Goal: Ask a question: Seek information or help from site administrators or community

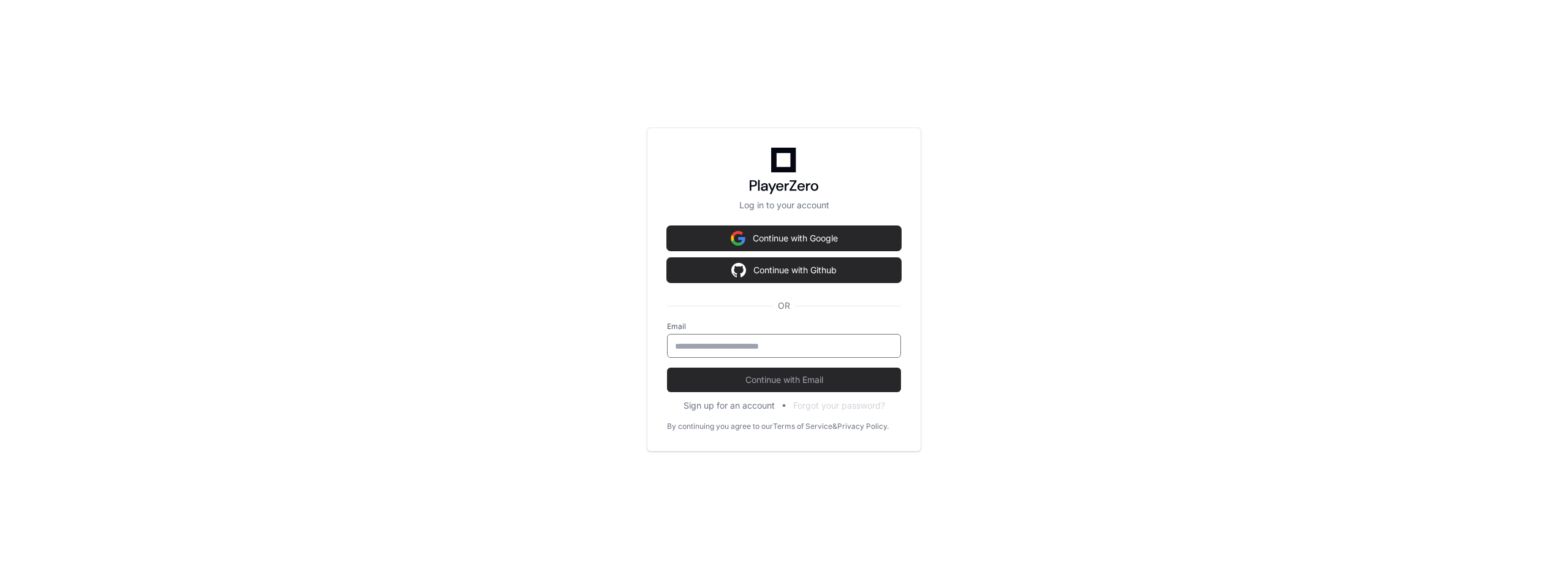
click at [1116, 290] on div "Log in to your account Continue with Google Continue with Github OR Email Conti…" at bounding box center [784, 290] width 1568 height 579
click at [773, 240] on button "Continue with Google" at bounding box center [784, 238] width 234 height 24
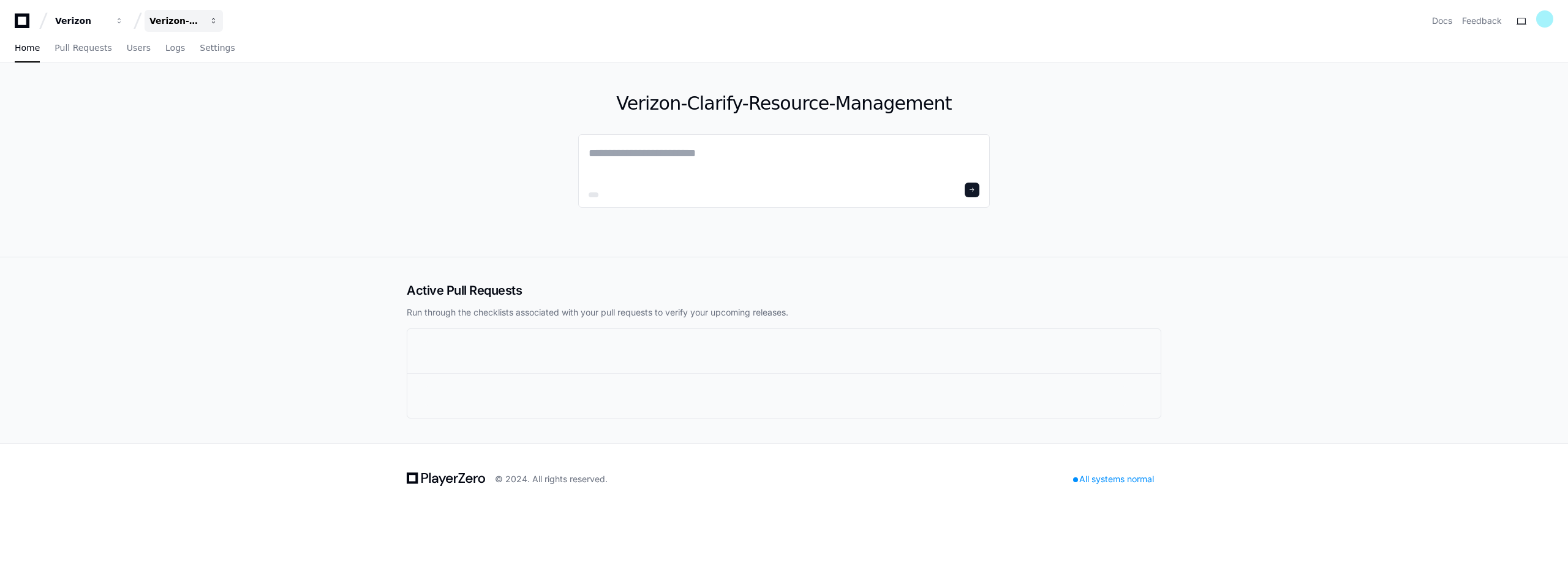
click at [213, 18] on span "button" at bounding box center [213, 20] width 8 height 8
click at [79, 377] on div "Active Pull Requests Run through the checklists associated with your pull reque…" at bounding box center [784, 350] width 1568 height 186
click at [213, 17] on span "button" at bounding box center [213, 20] width 8 height 8
click at [217, 66] on link "Join or create a project" at bounding box center [230, 64] width 156 height 16
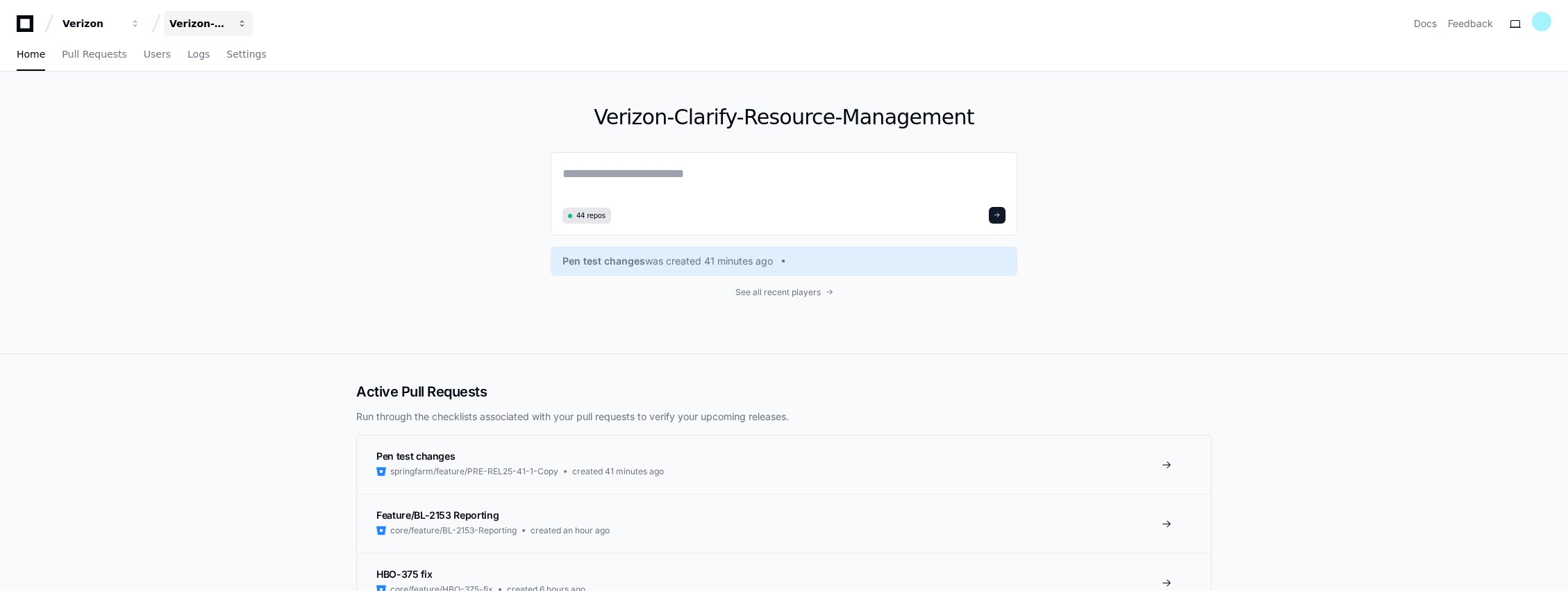
click at [243, 25] on span "button" at bounding box center [242, 23] width 9 height 9
click at [260, 75] on link "Join or create a project" at bounding box center [261, 72] width 177 height 18
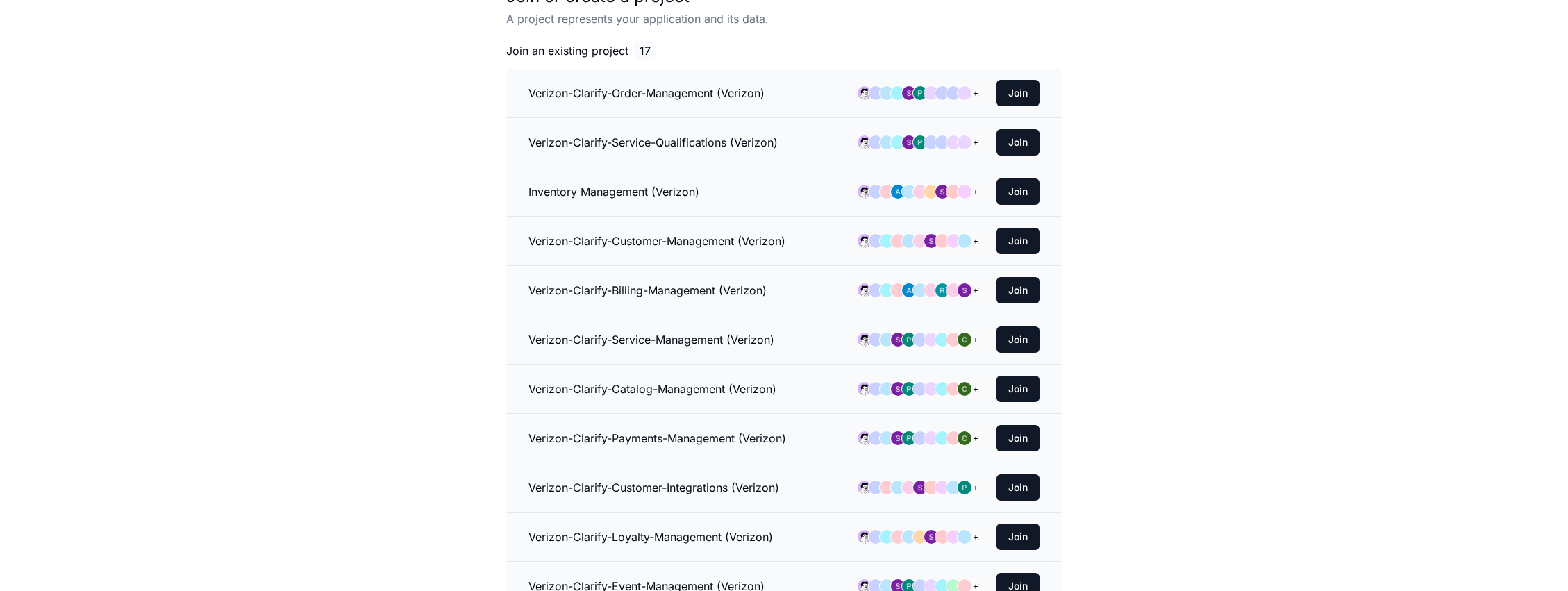
scroll to position [139, 0]
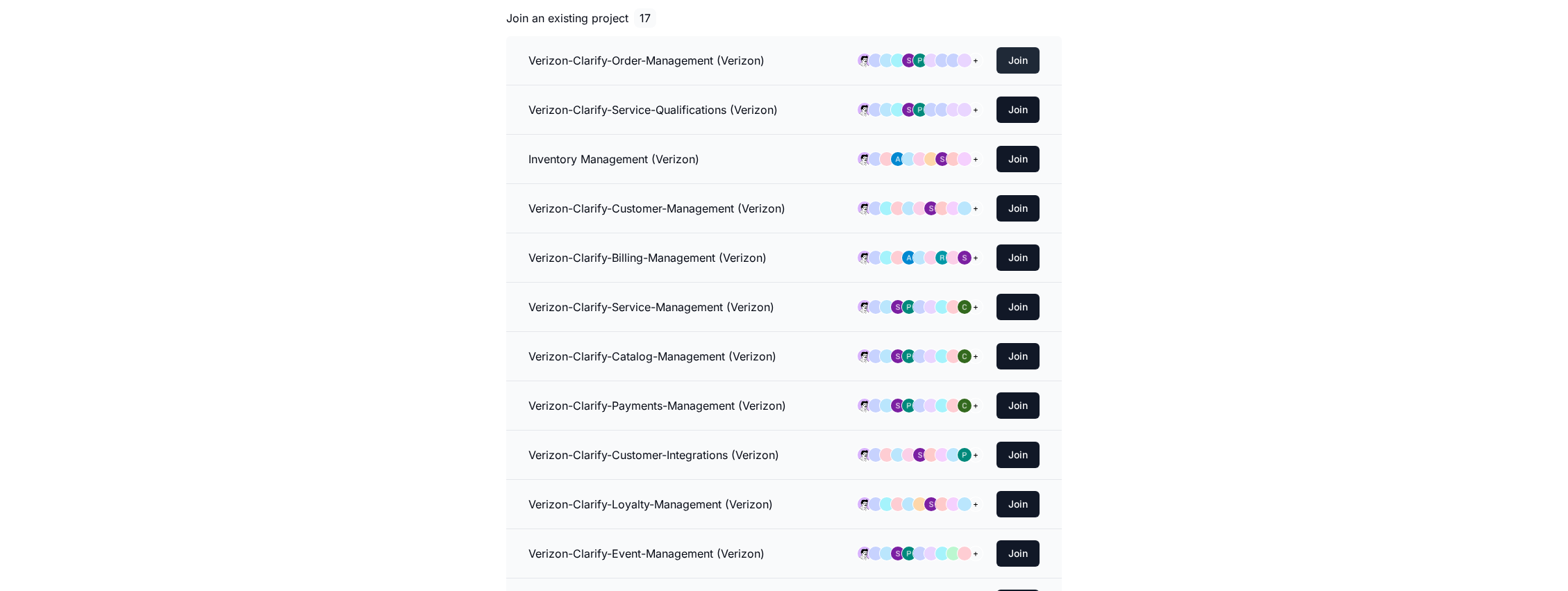
click at [1018, 56] on button "Join" at bounding box center [1018, 60] width 43 height 26
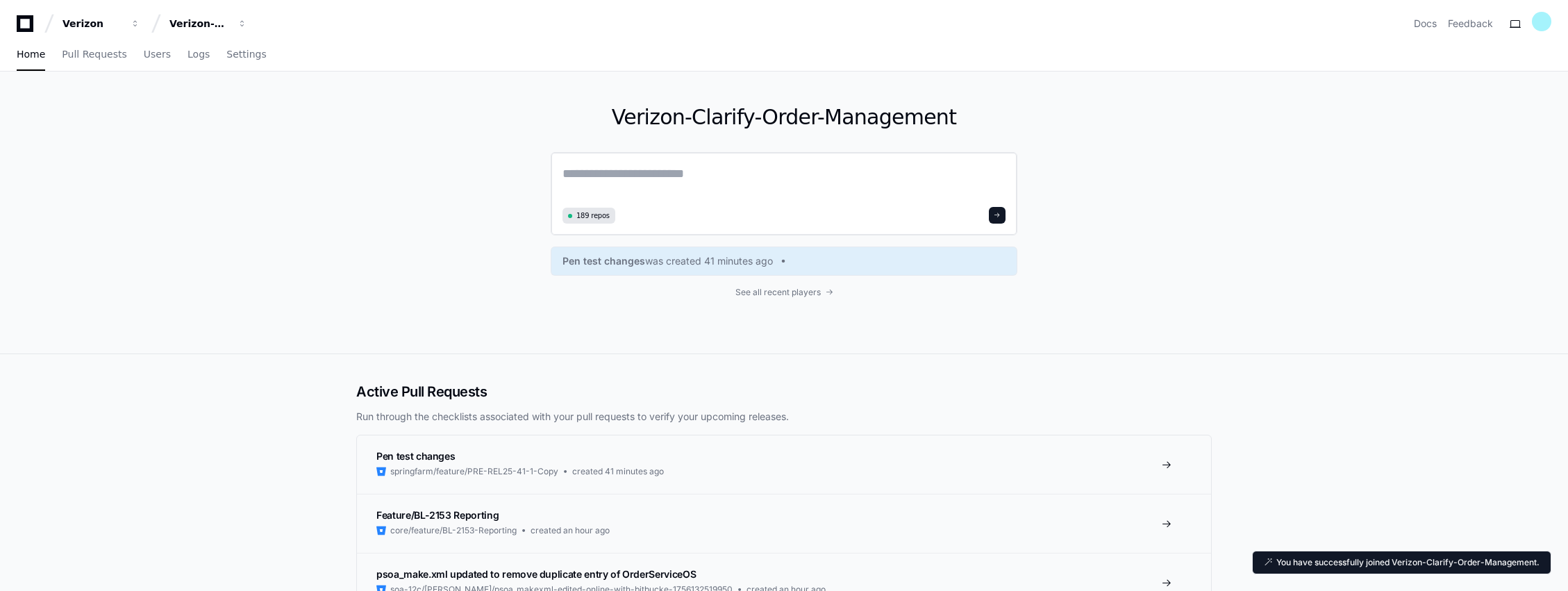
click at [689, 180] on textarea at bounding box center [784, 183] width 443 height 39
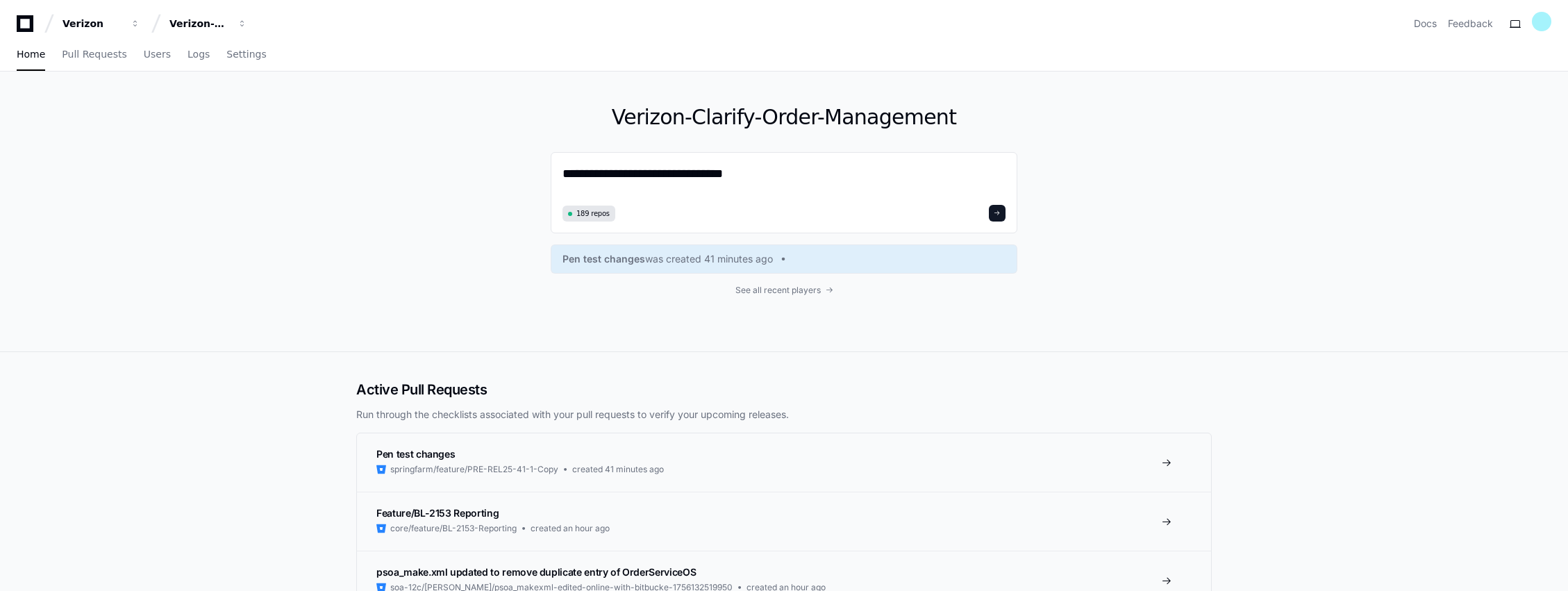
paste textarea "**********"
type textarea "**********"
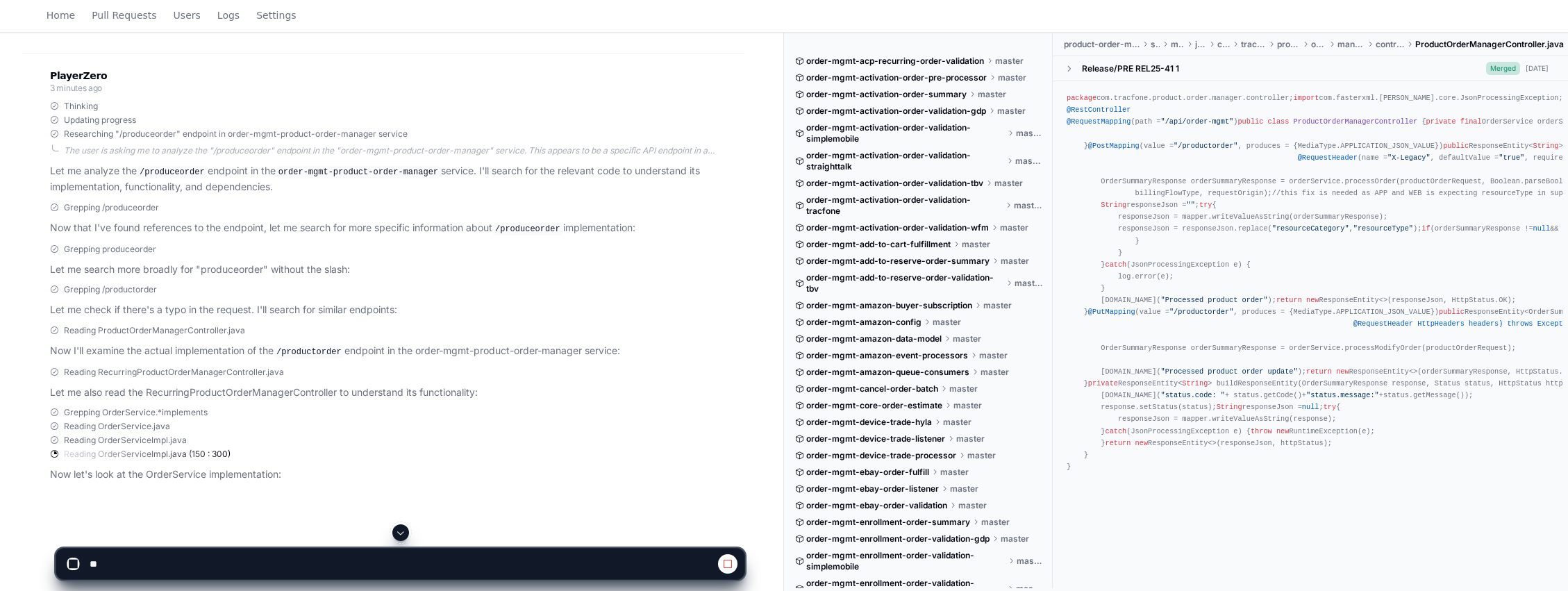
scroll to position [226, 0]
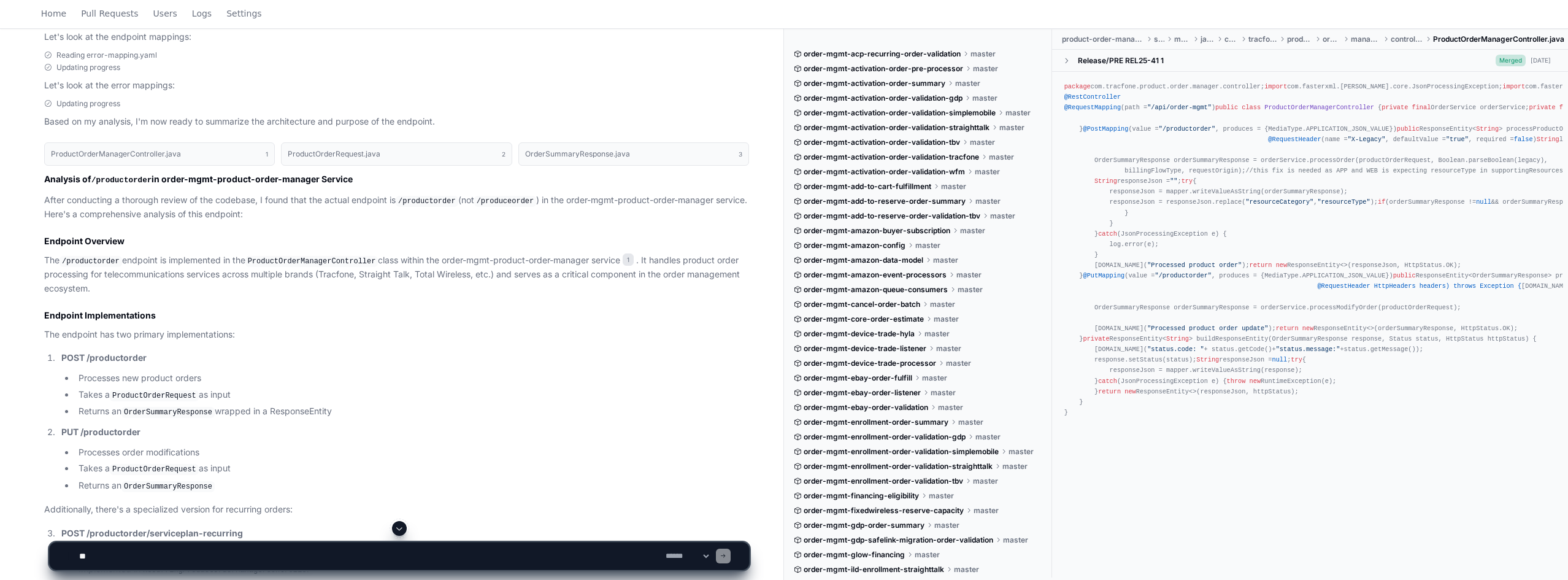
scroll to position [803, 0]
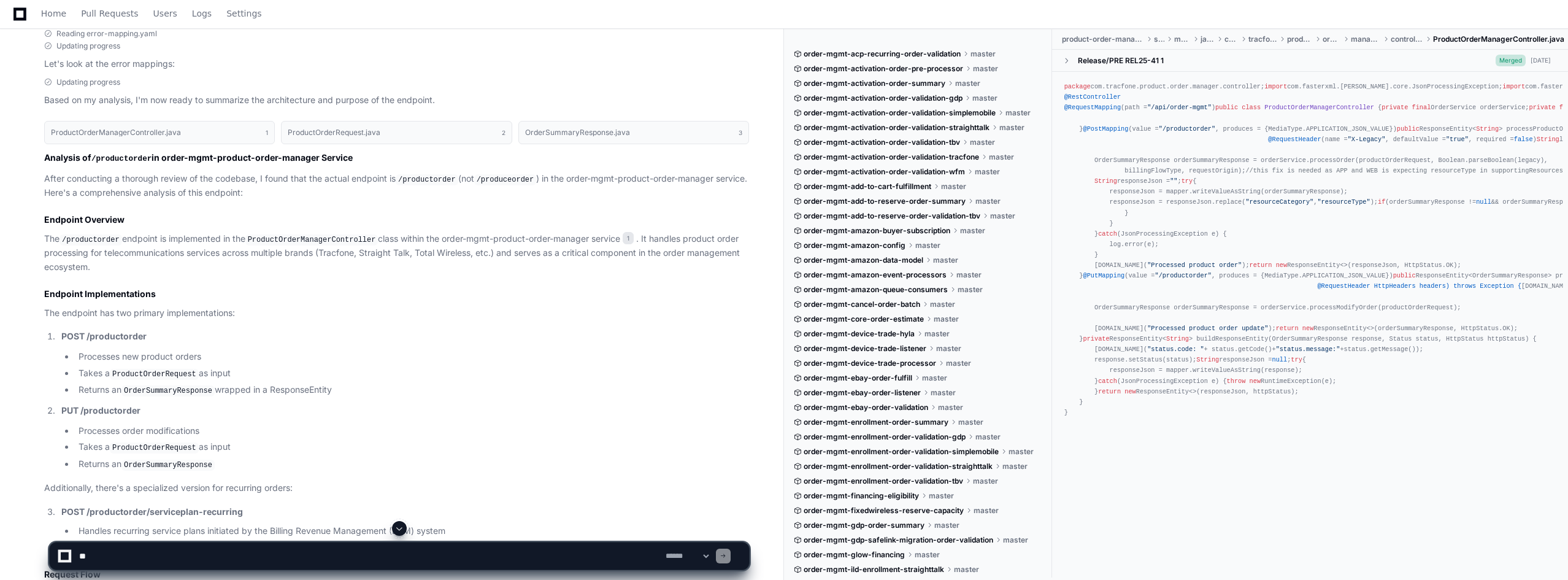
click at [150, 388] on code "OrderSummaryResponse" at bounding box center [168, 391] width 93 height 11
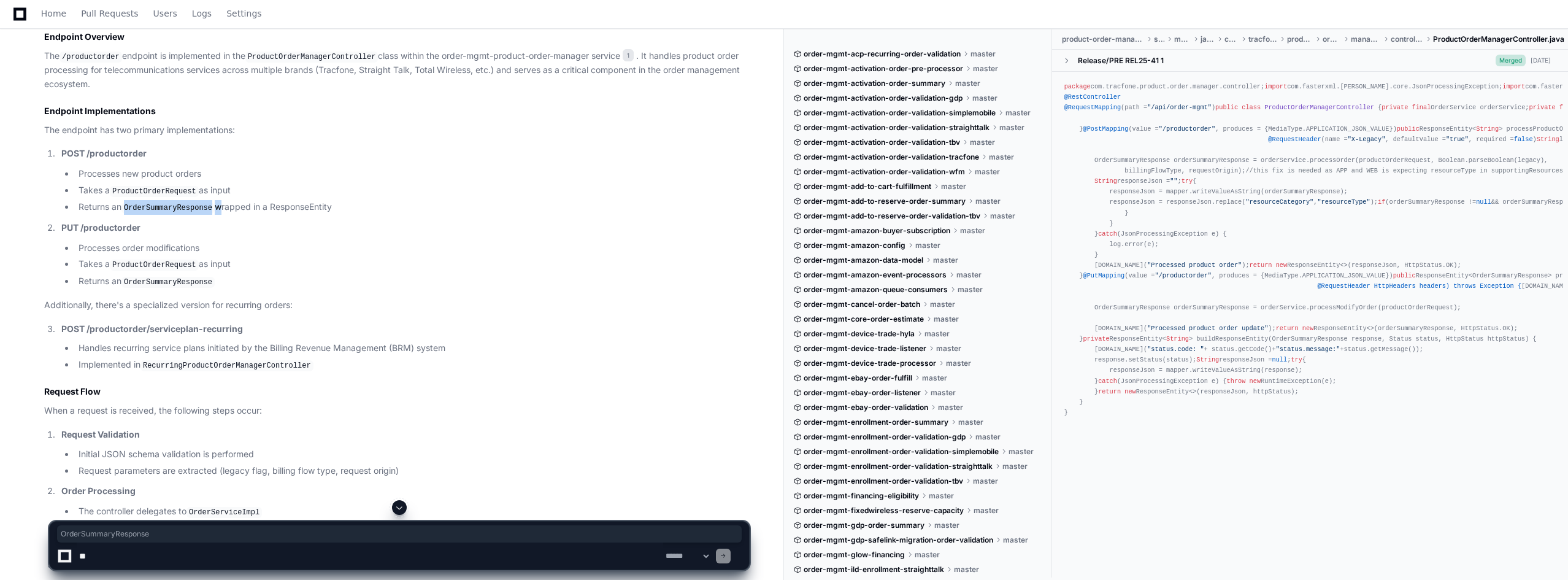
scroll to position [987, 0]
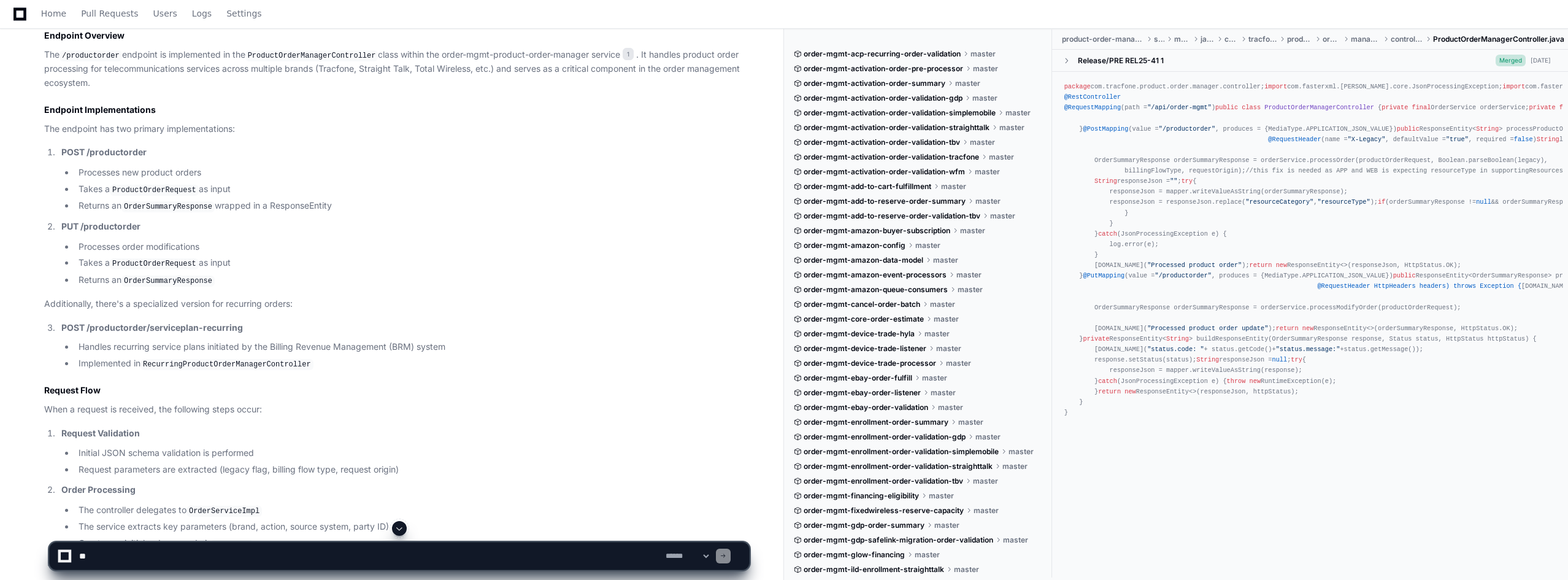
click at [498, 240] on li "Processes order modifications" at bounding box center [412, 247] width 674 height 14
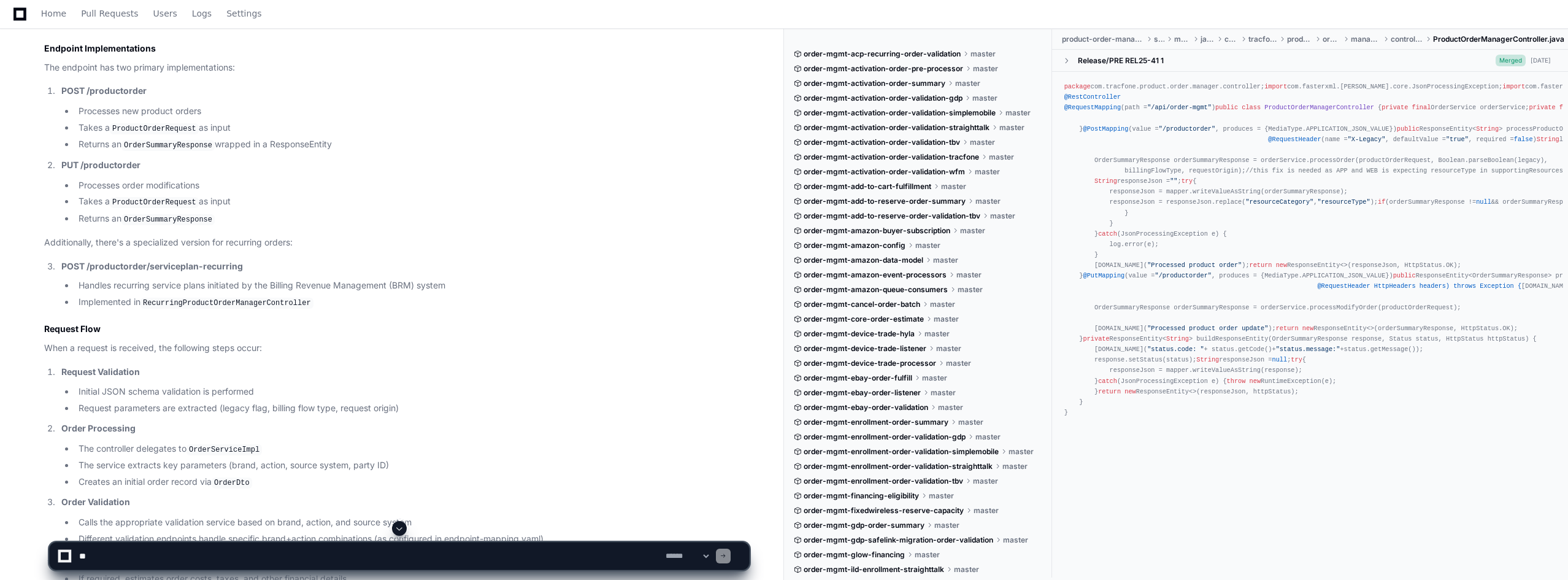
scroll to position [1110, 0]
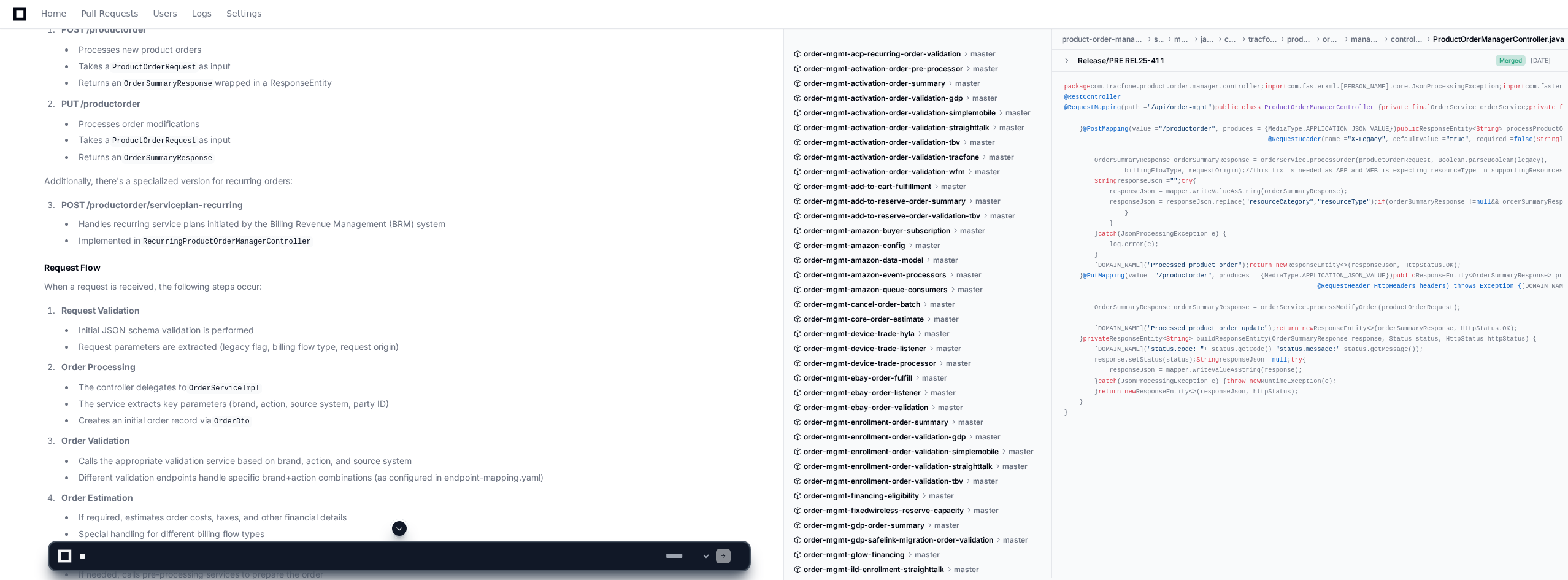
click at [104, 382] on li "The controller delegates to OrderServiceImpl" at bounding box center [412, 388] width 674 height 15
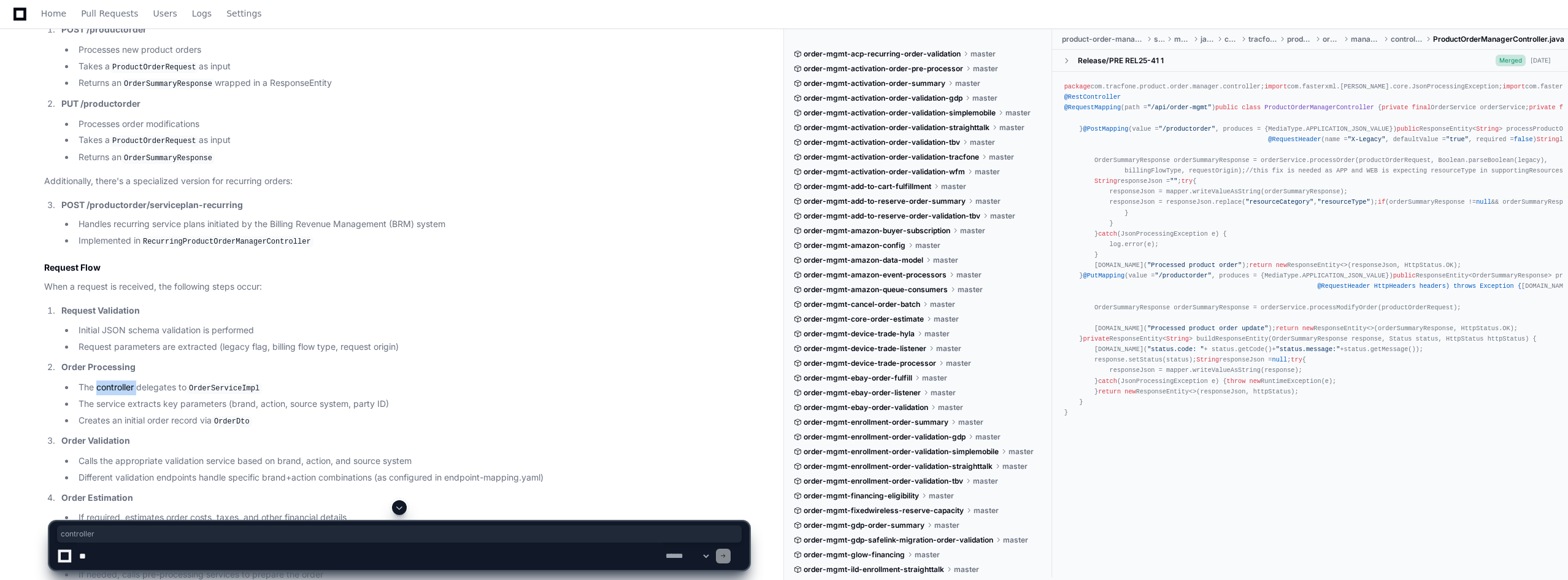
click at [104, 382] on li "The controller delegates to OrderServiceImpl" at bounding box center [412, 388] width 674 height 15
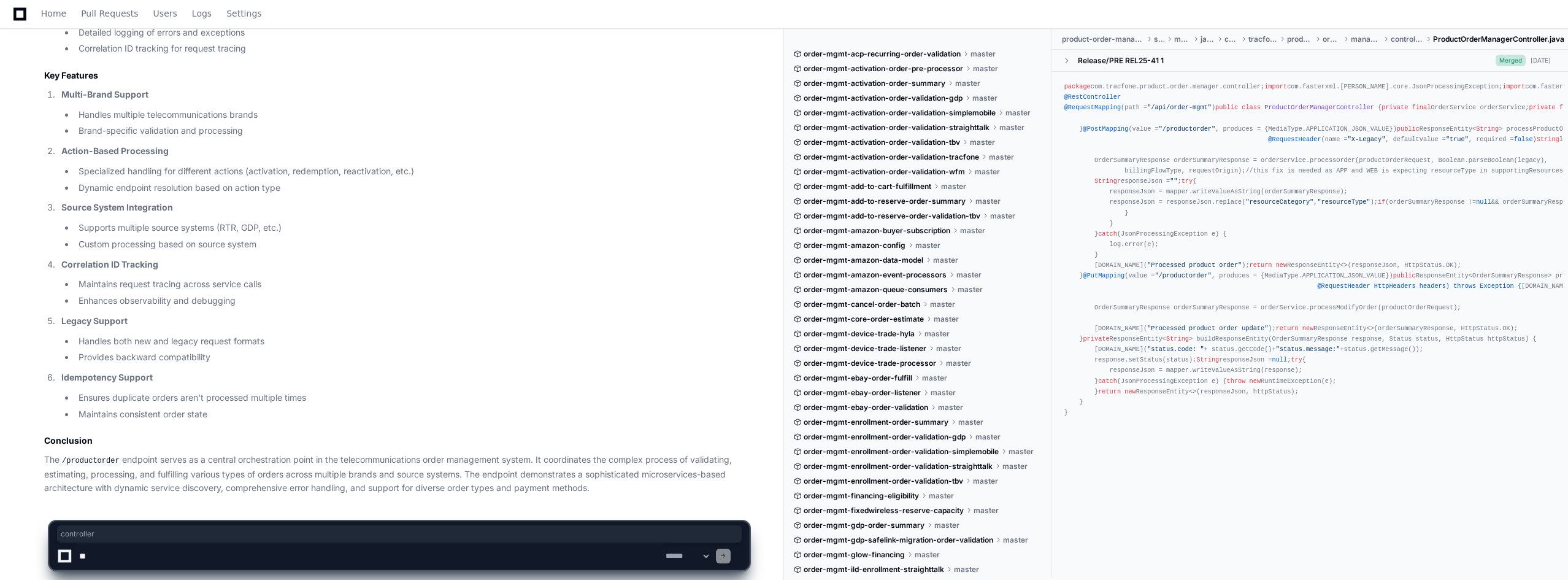
scroll to position [2583, 0]
click at [166, 522] on textarea at bounding box center [370, 556] width 587 height 27
type textarea "**********"
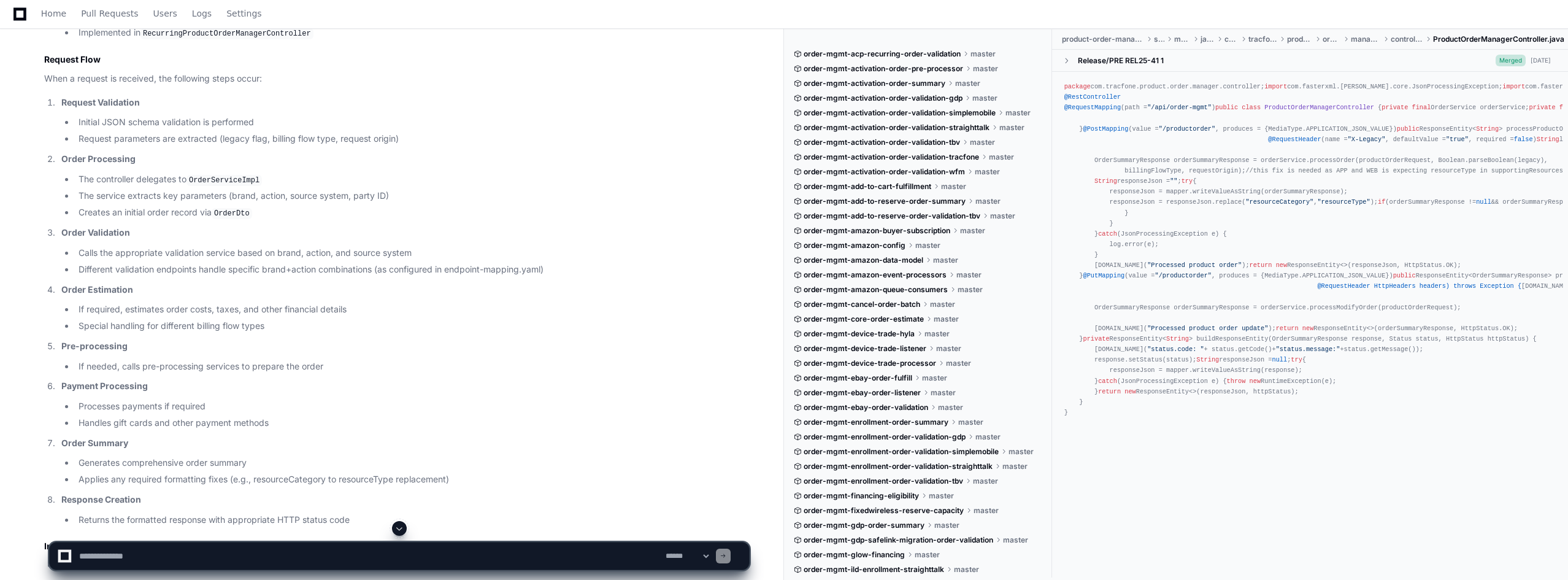
scroll to position [1335, 0]
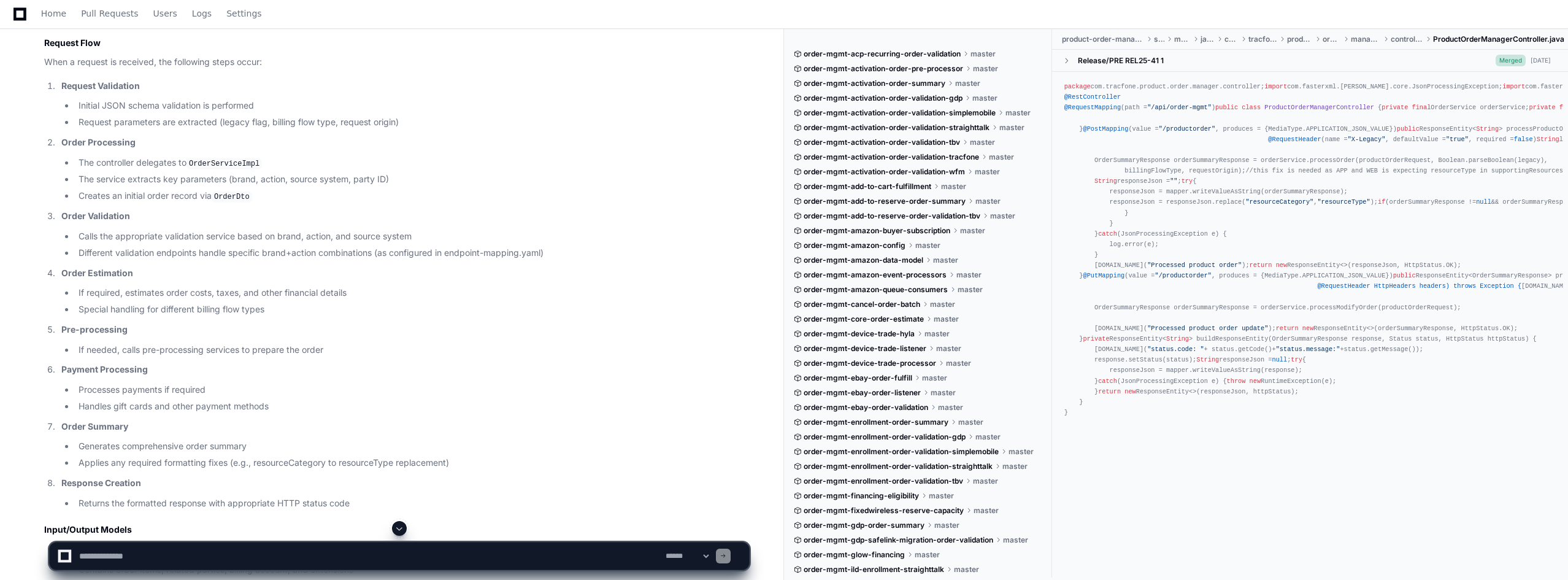
click at [192, 522] on textarea at bounding box center [370, 556] width 587 height 27
type textarea "**********"
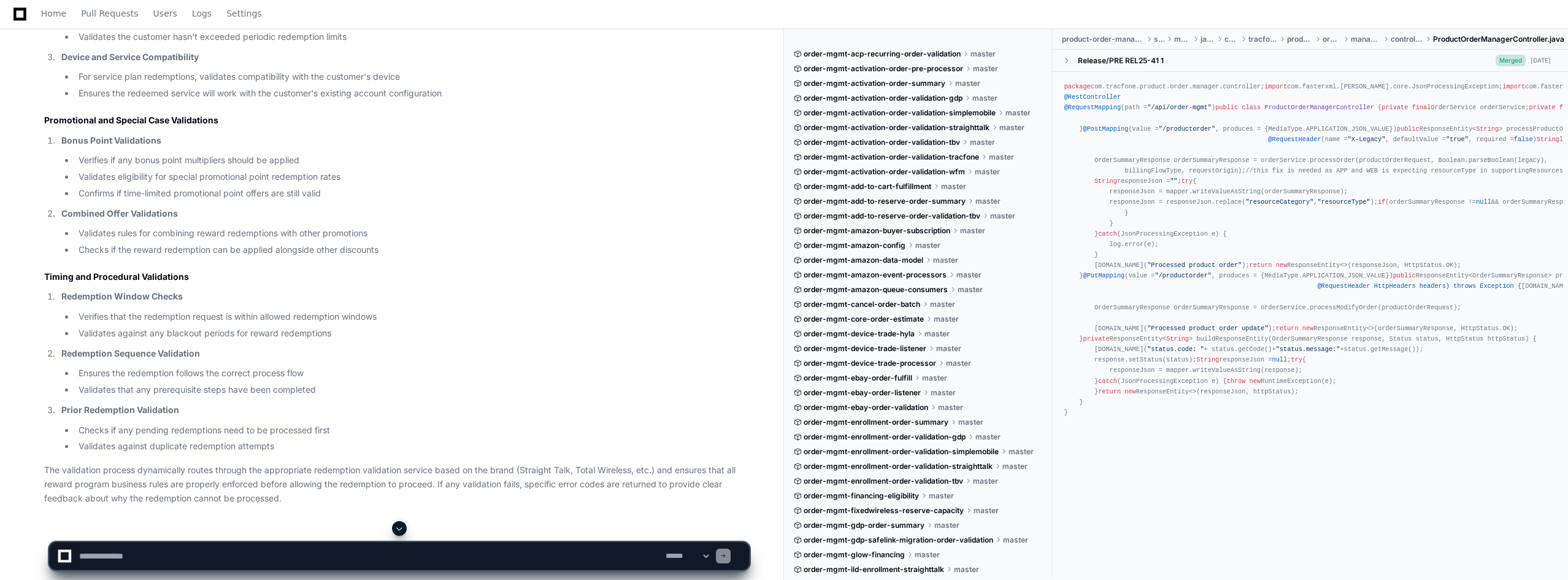
scroll to position [5561, 0]
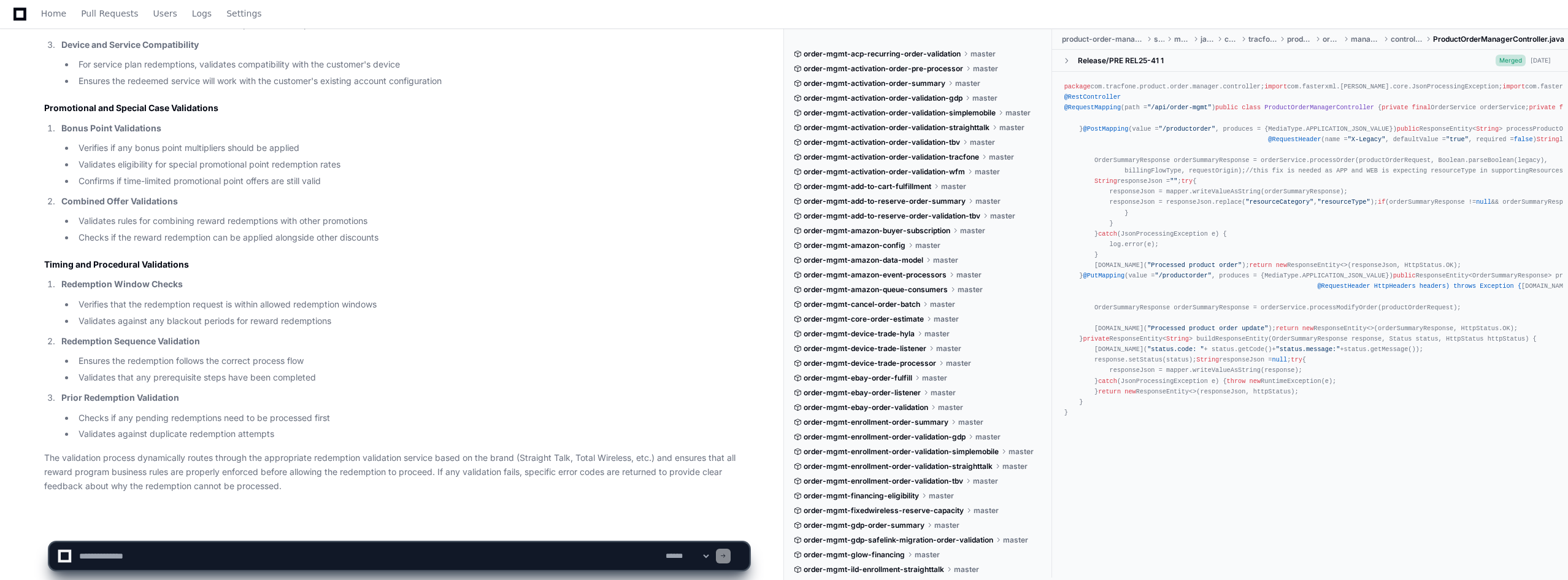
click at [425, 522] on textarea at bounding box center [370, 556] width 587 height 27
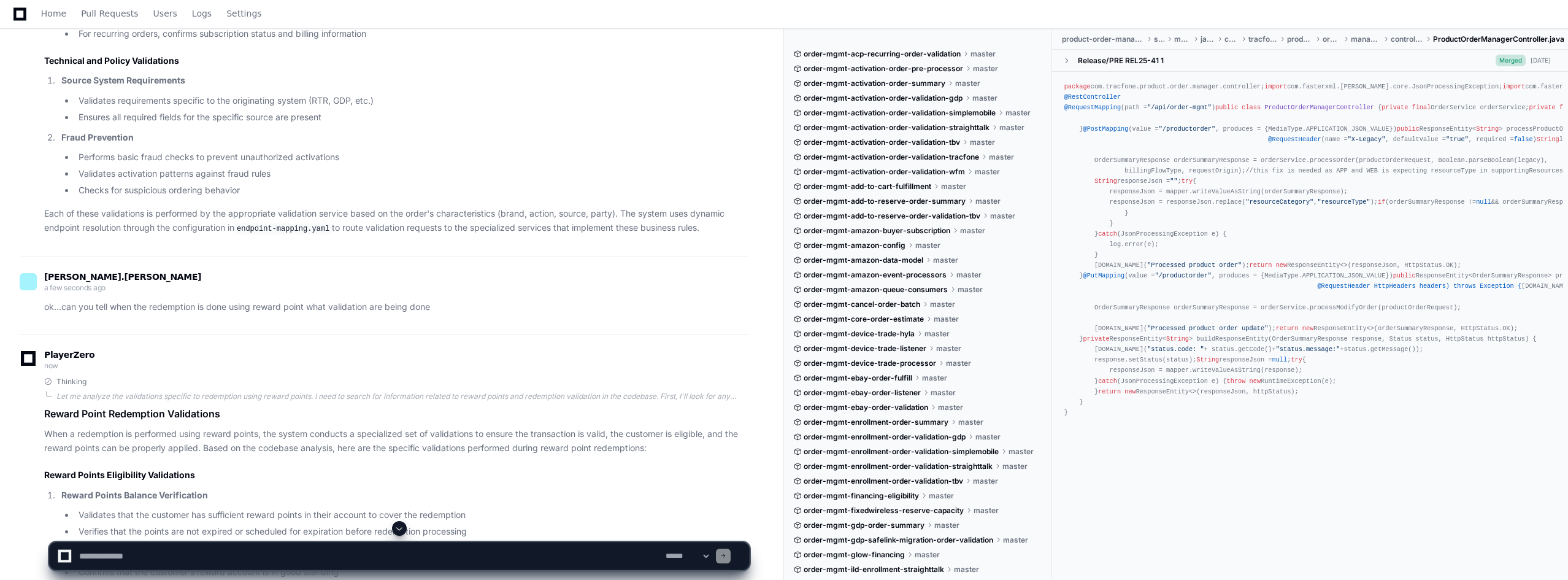
scroll to position [4641, 0]
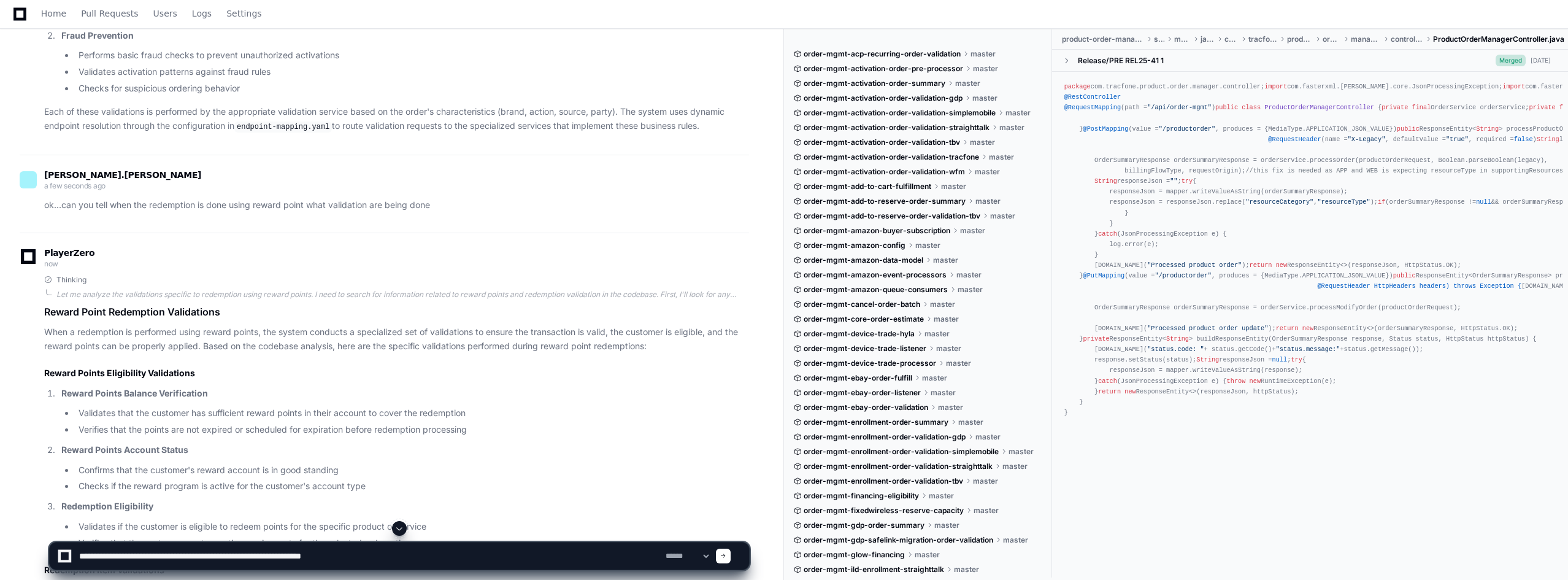
click at [383, 522] on textarea at bounding box center [370, 556] width 587 height 27
type textarea "**********"
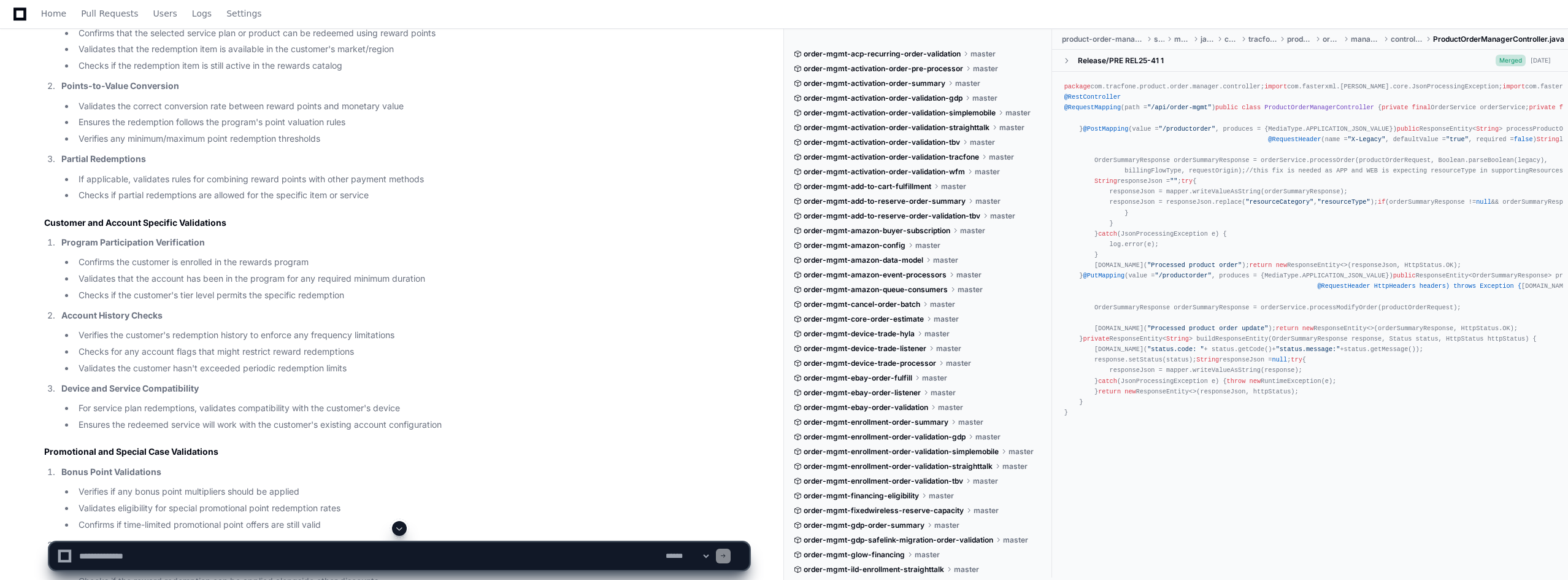
scroll to position [5279, 0]
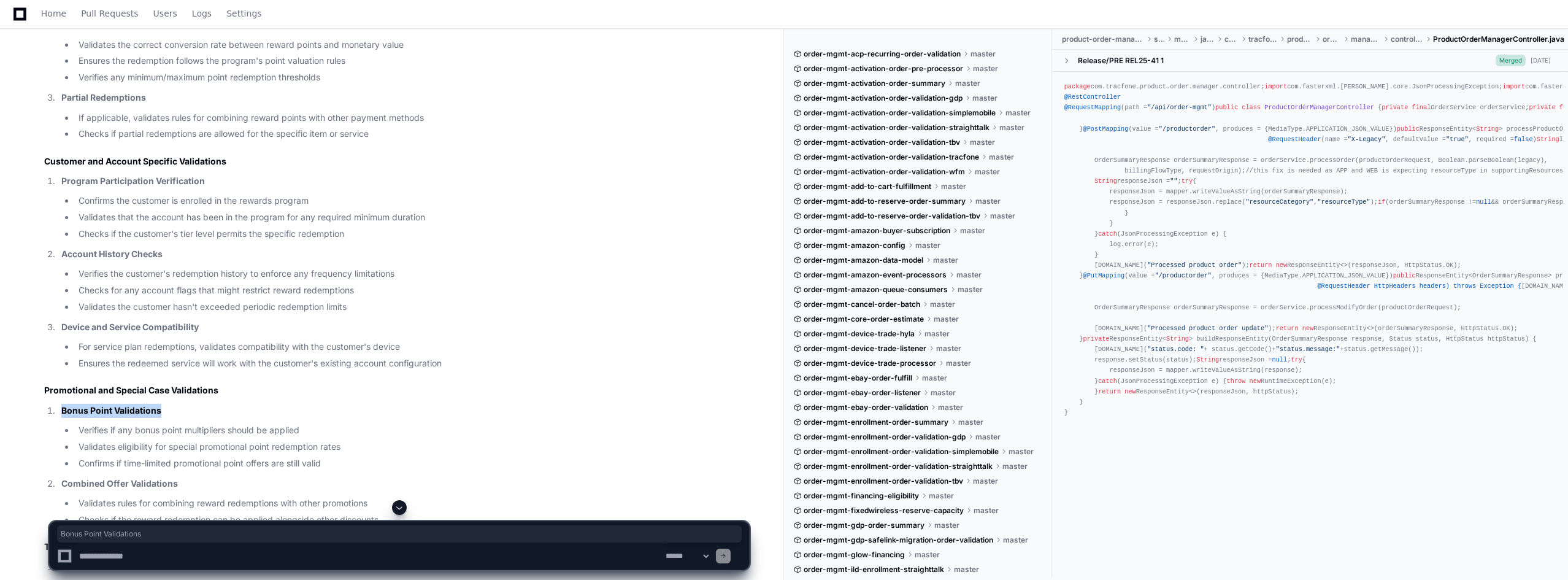
drag, startPoint x: 62, startPoint y: 399, endPoint x: 207, endPoint y: 399, distance: 145.0
click at [207, 404] on p "Bonus Point Validations" at bounding box center [405, 411] width 688 height 14
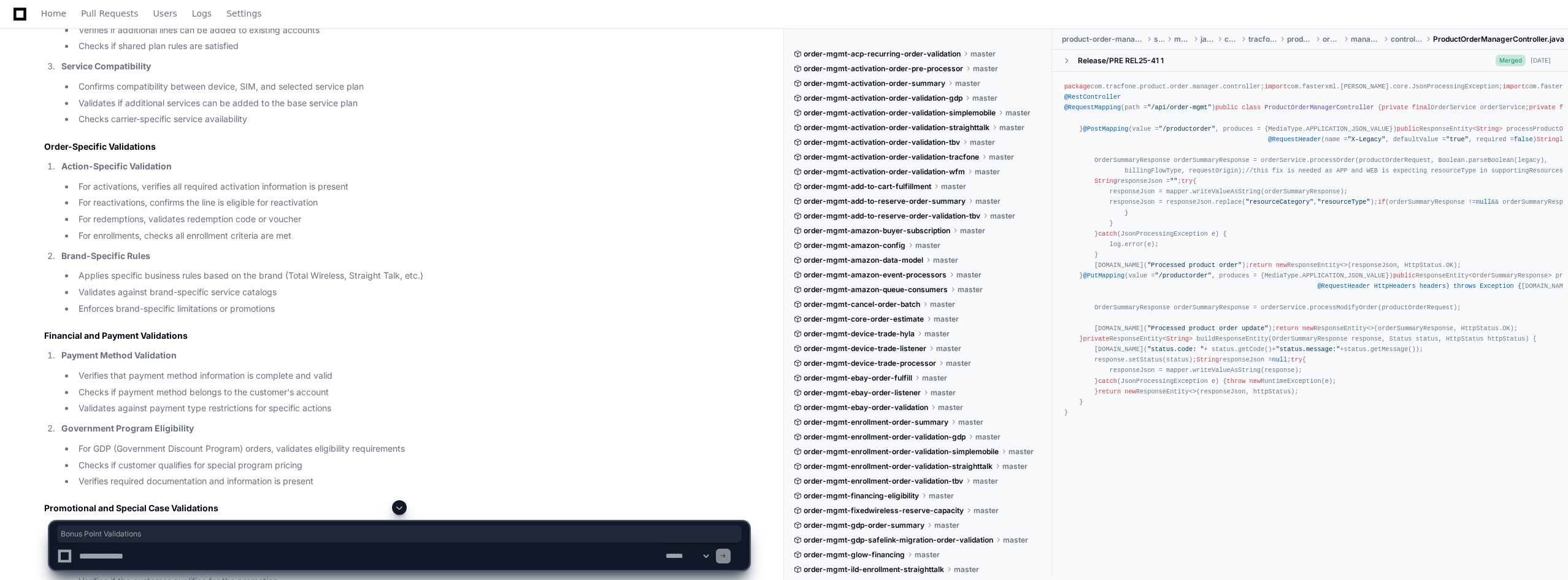
scroll to position [3977, 0]
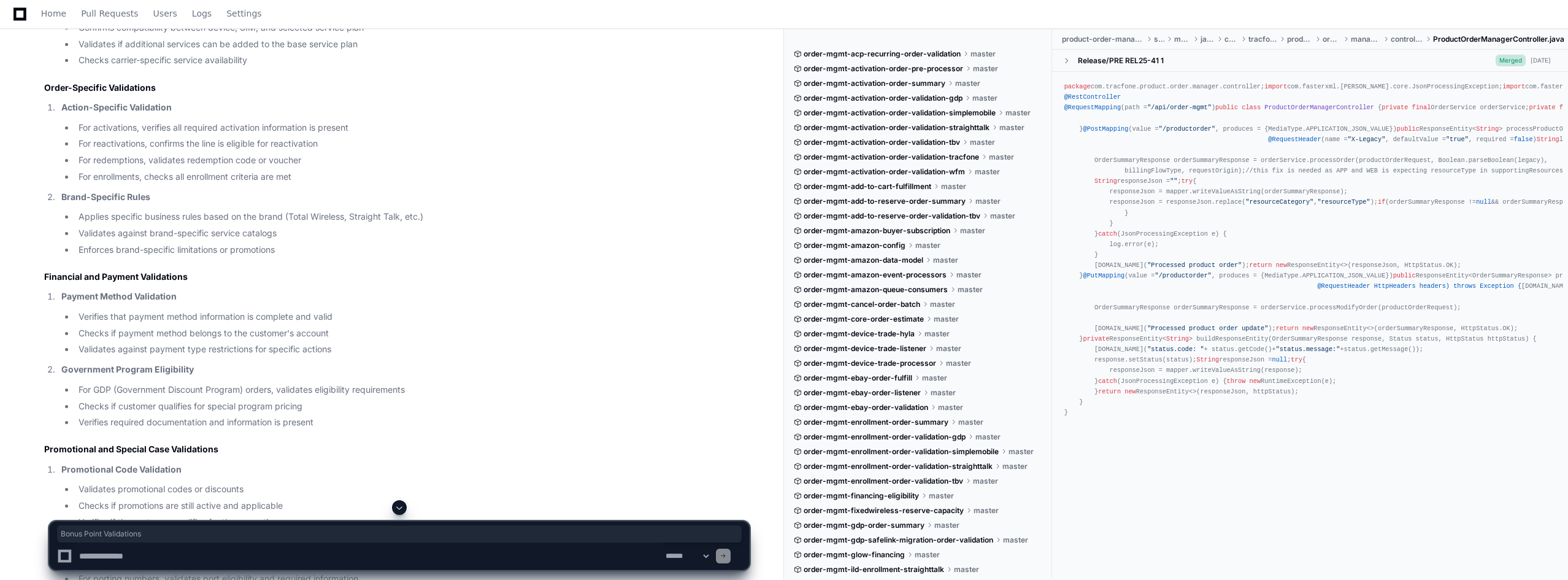
click at [226, 522] on textarea at bounding box center [370, 556] width 587 height 27
type textarea "**********"
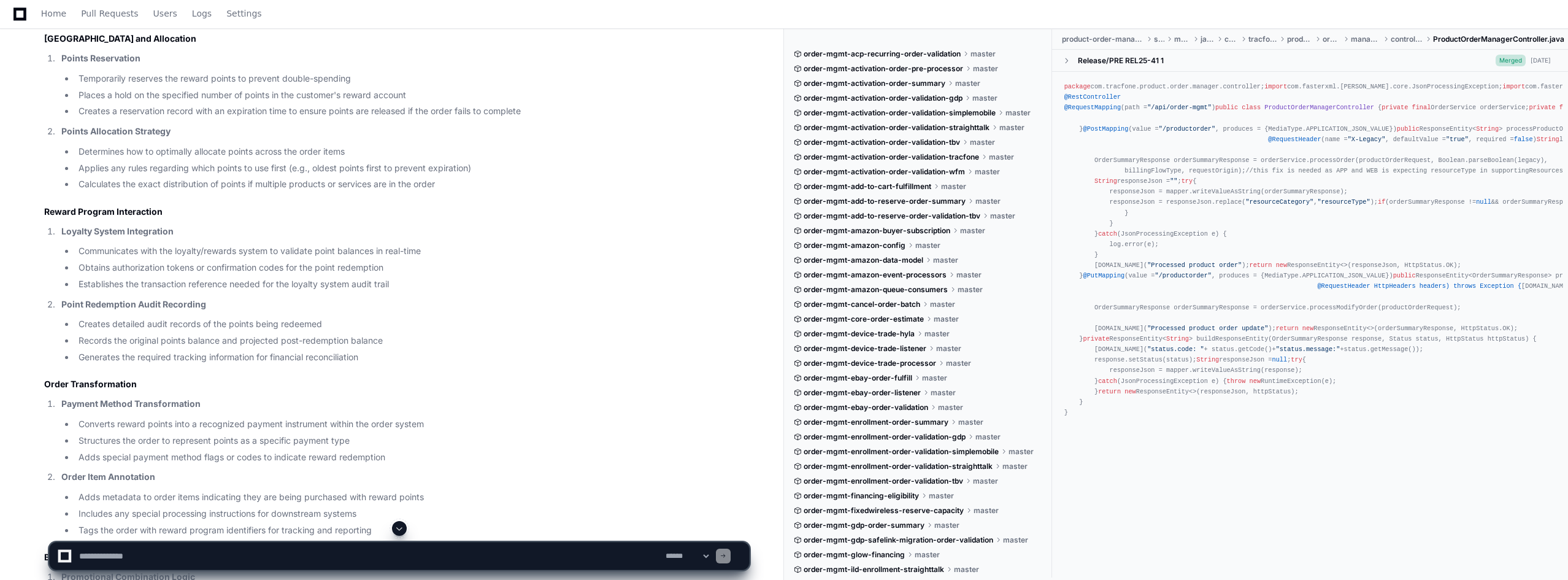
scroll to position [7400, 0]
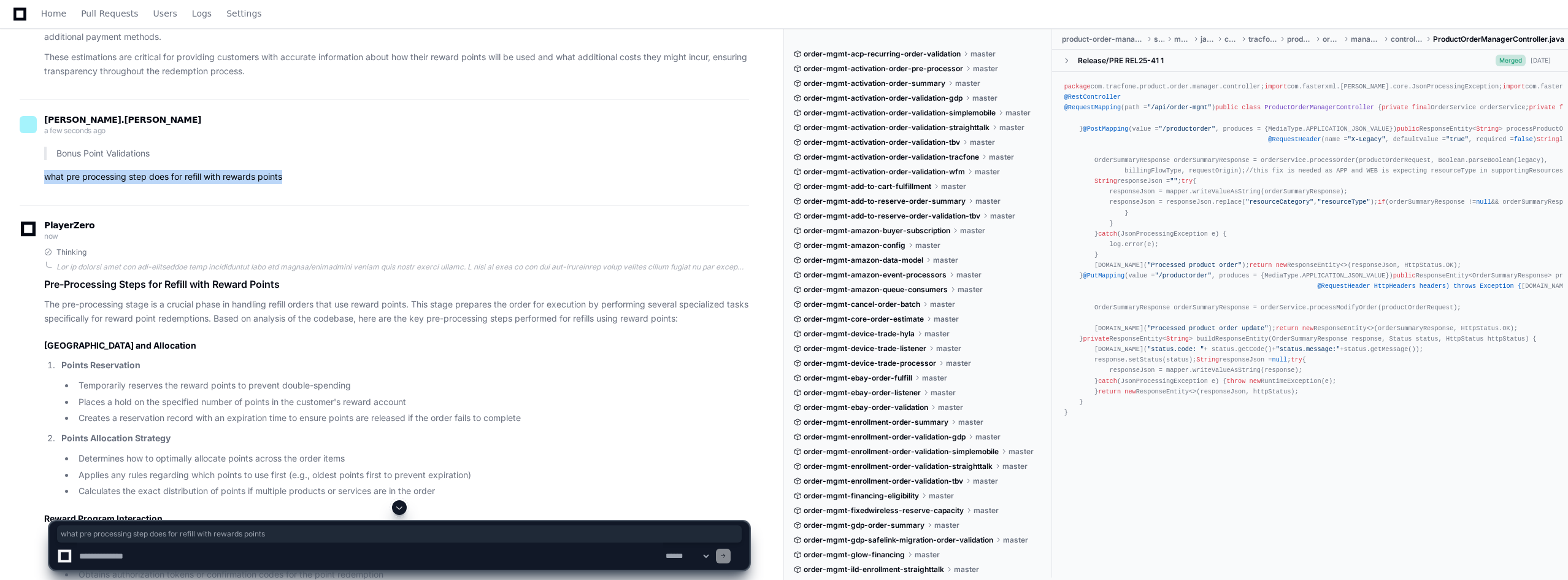
drag, startPoint x: 44, startPoint y: 168, endPoint x: 284, endPoint y: 167, distance: 240.0
click at [284, 170] on p "what pre processing step does for refill with rewards points" at bounding box center [397, 177] width 705 height 14
drag, startPoint x: 72, startPoint y: 306, endPoint x: 239, endPoint y: 312, distance: 167.1
click at [239, 312] on p "The pre-processing stage is a crucial phase in handling refill orders that use …" at bounding box center [397, 312] width 705 height 28
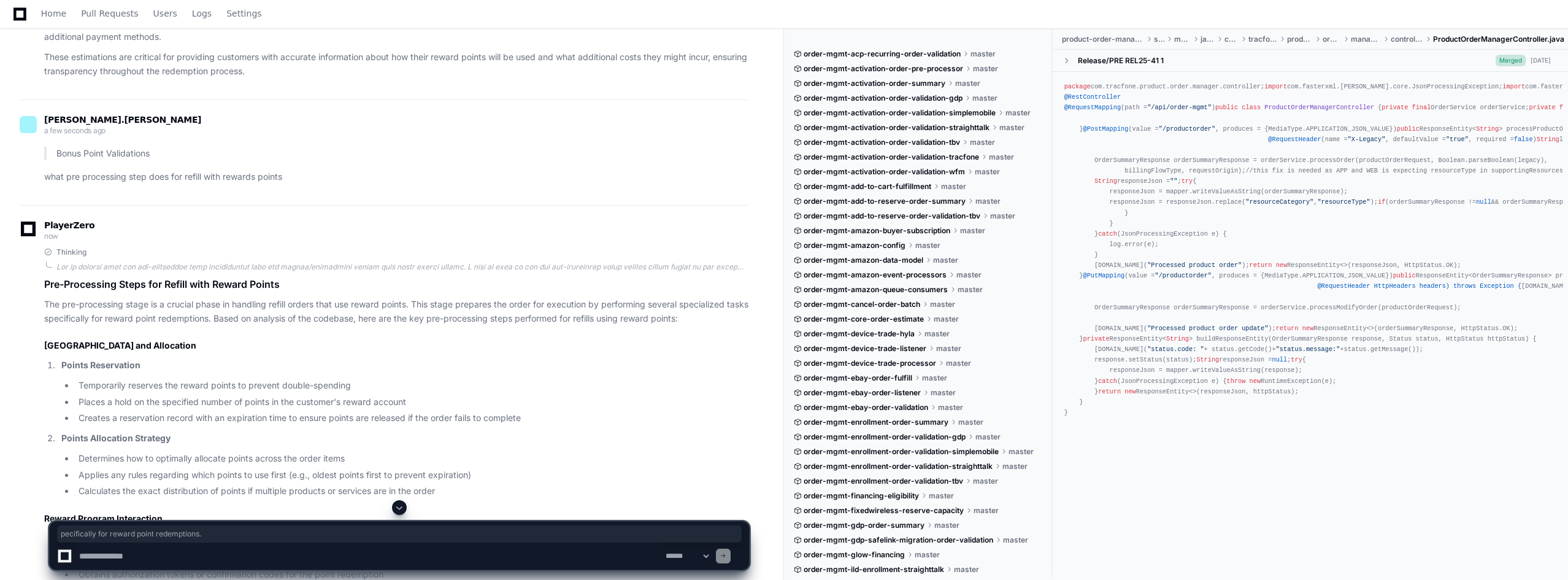
click at [294, 339] on h2 "Reward Point Reservation and Allocation" at bounding box center [397, 345] width 705 height 12
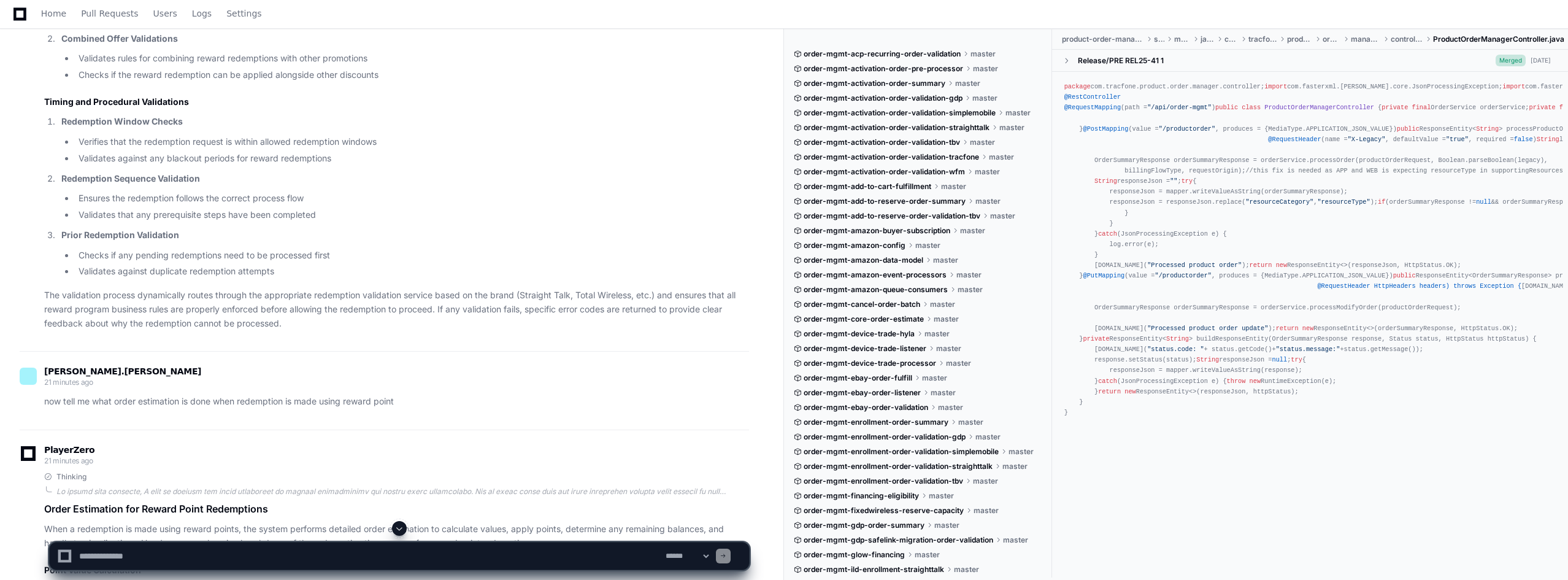
scroll to position [5770, 0]
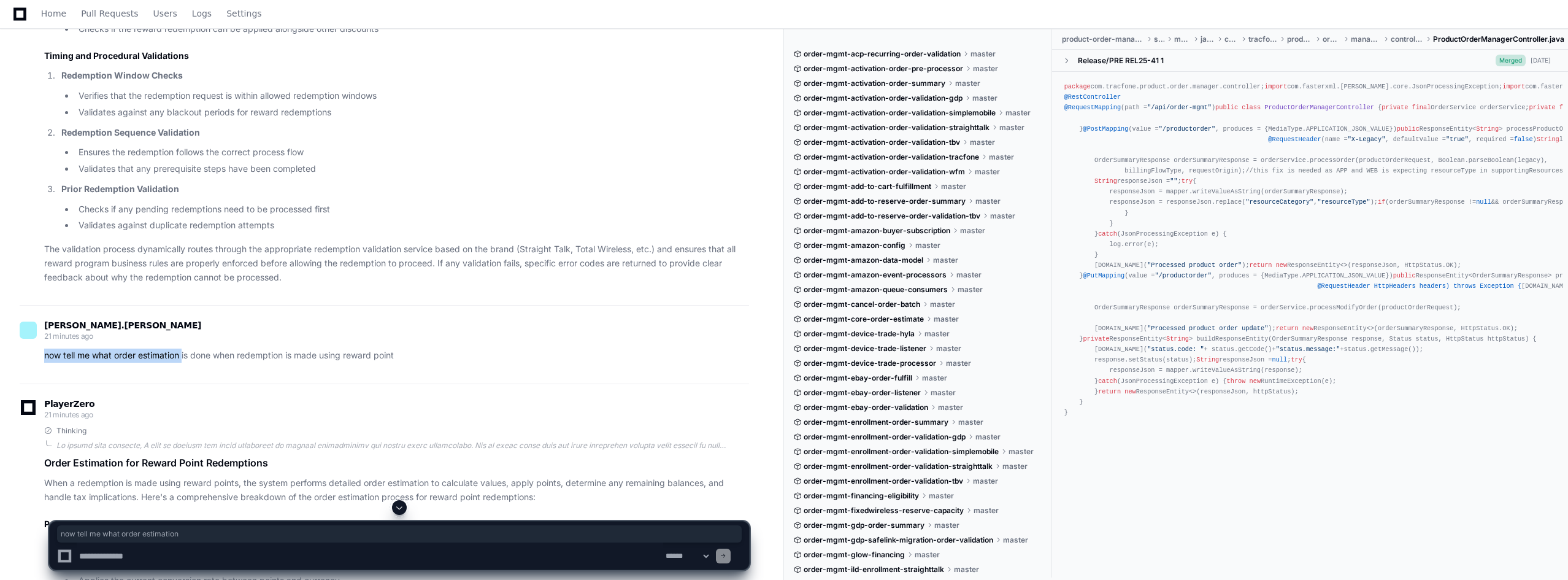
drag, startPoint x: 44, startPoint y: 342, endPoint x: 183, endPoint y: 346, distance: 139.1
click at [183, 349] on p "now tell me what order estimation is done when redemption is made using reward …" at bounding box center [397, 356] width 705 height 14
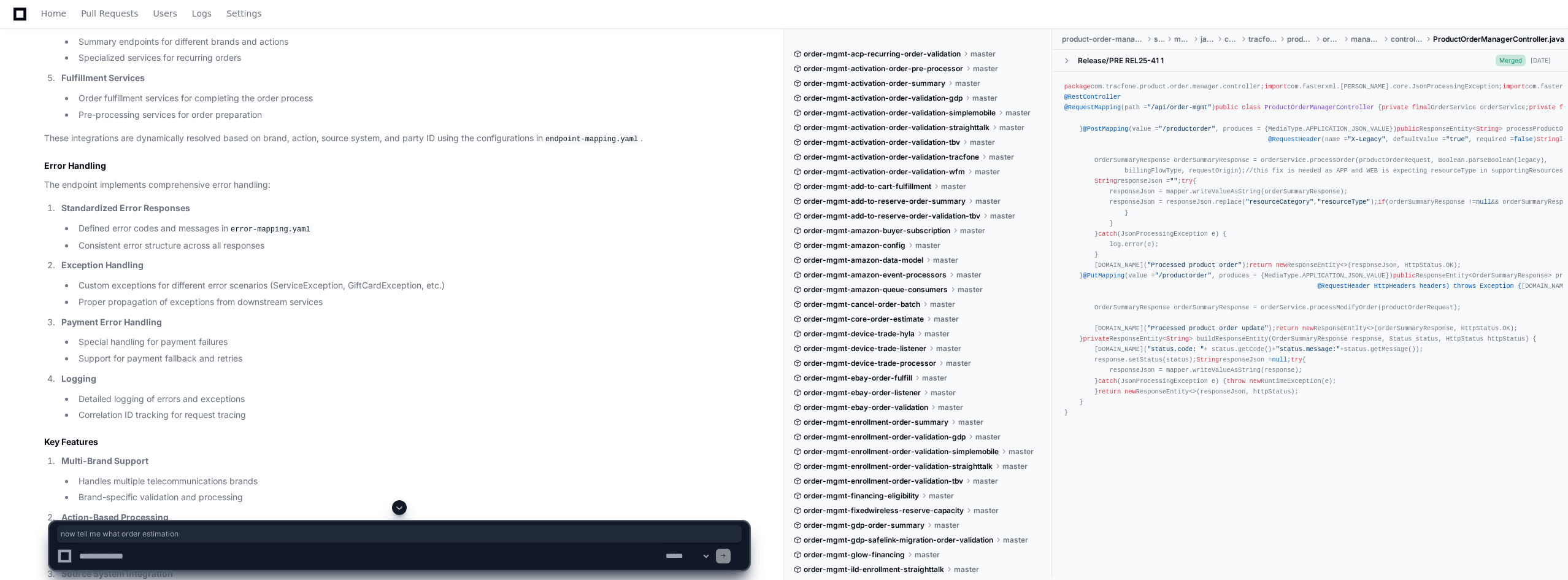
scroll to position [2456, 0]
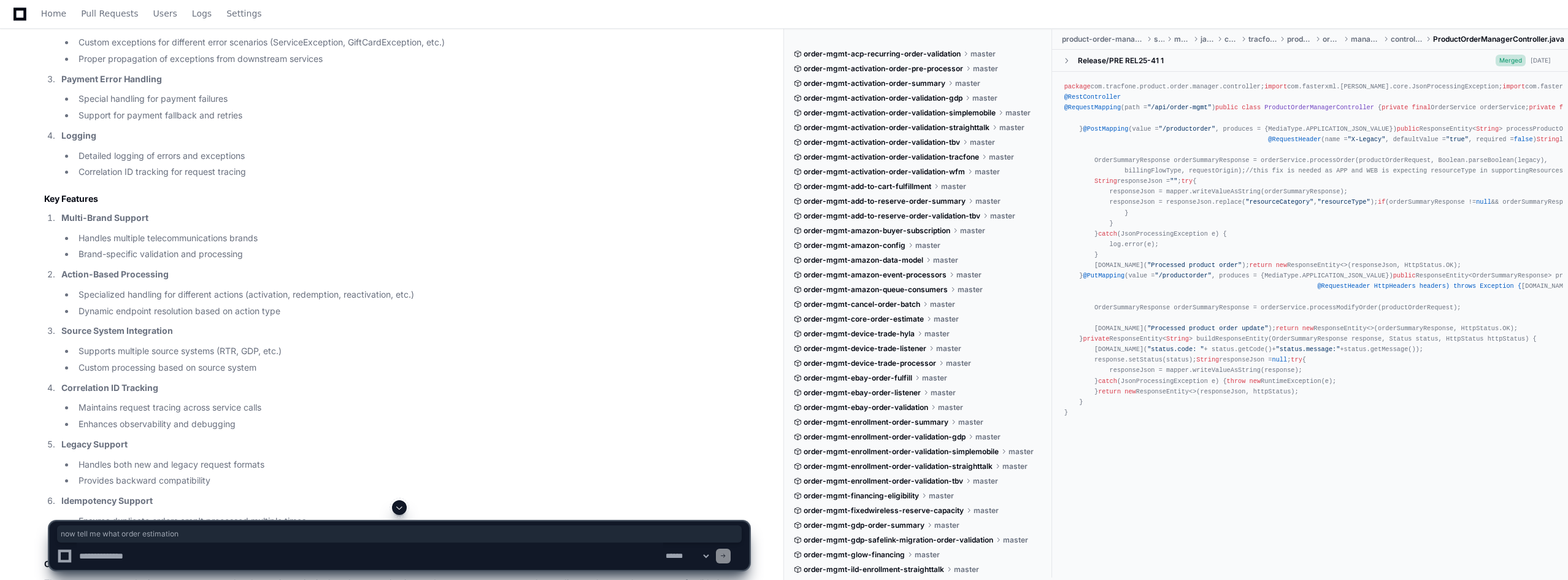
click at [263, 522] on textarea at bounding box center [370, 556] width 587 height 27
type textarea "**********"
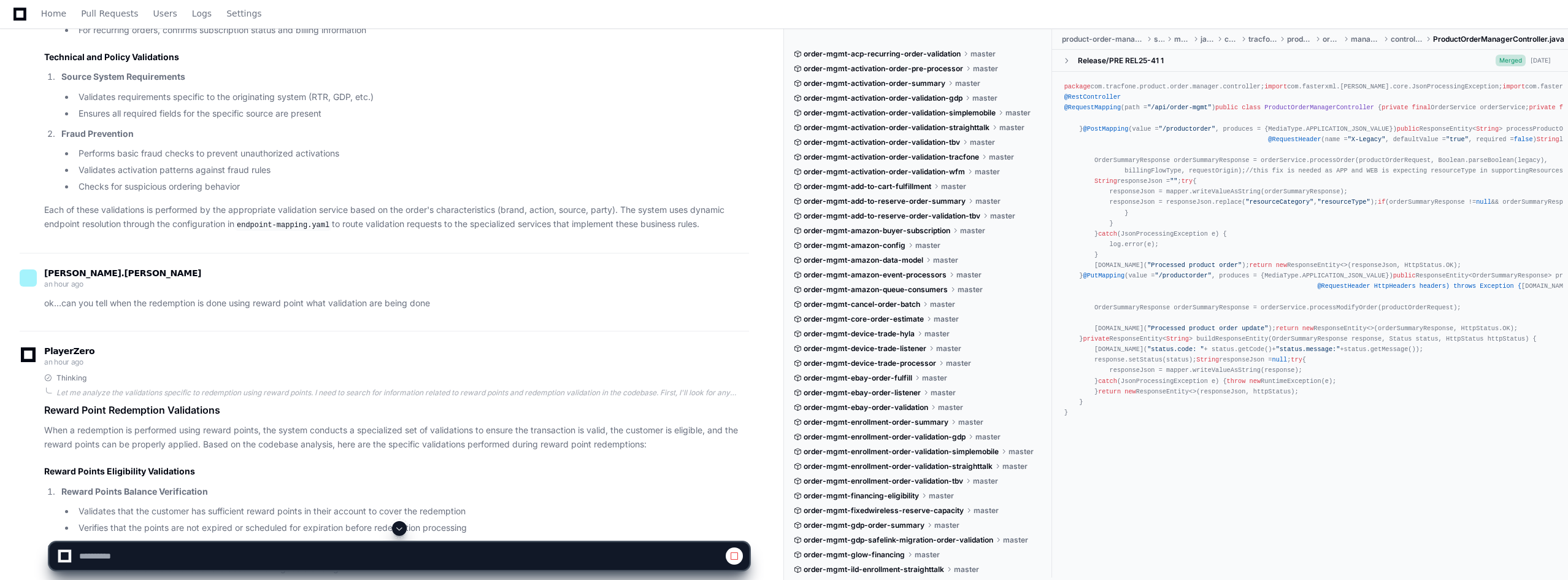
click at [399, 522] on span at bounding box center [399, 528] width 10 height 10
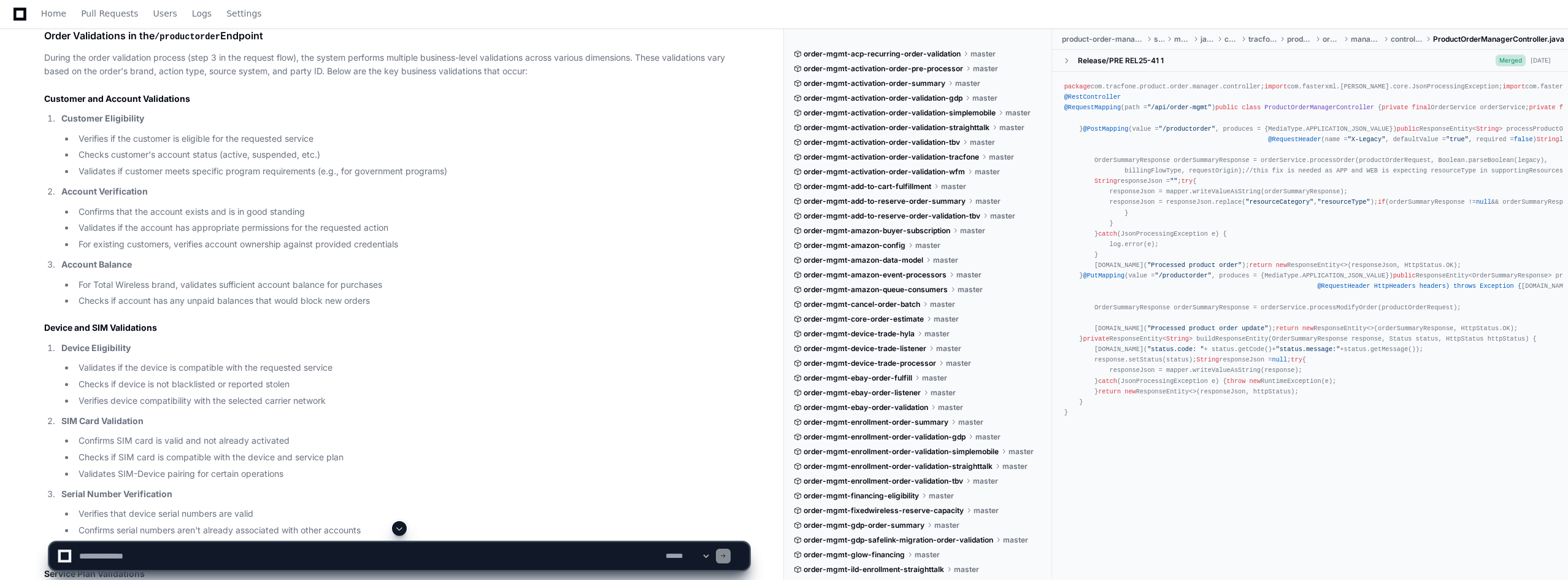
scroll to position [0, 0]
click at [56, 14] on span "Home" at bounding box center [53, 13] width 25 height 8
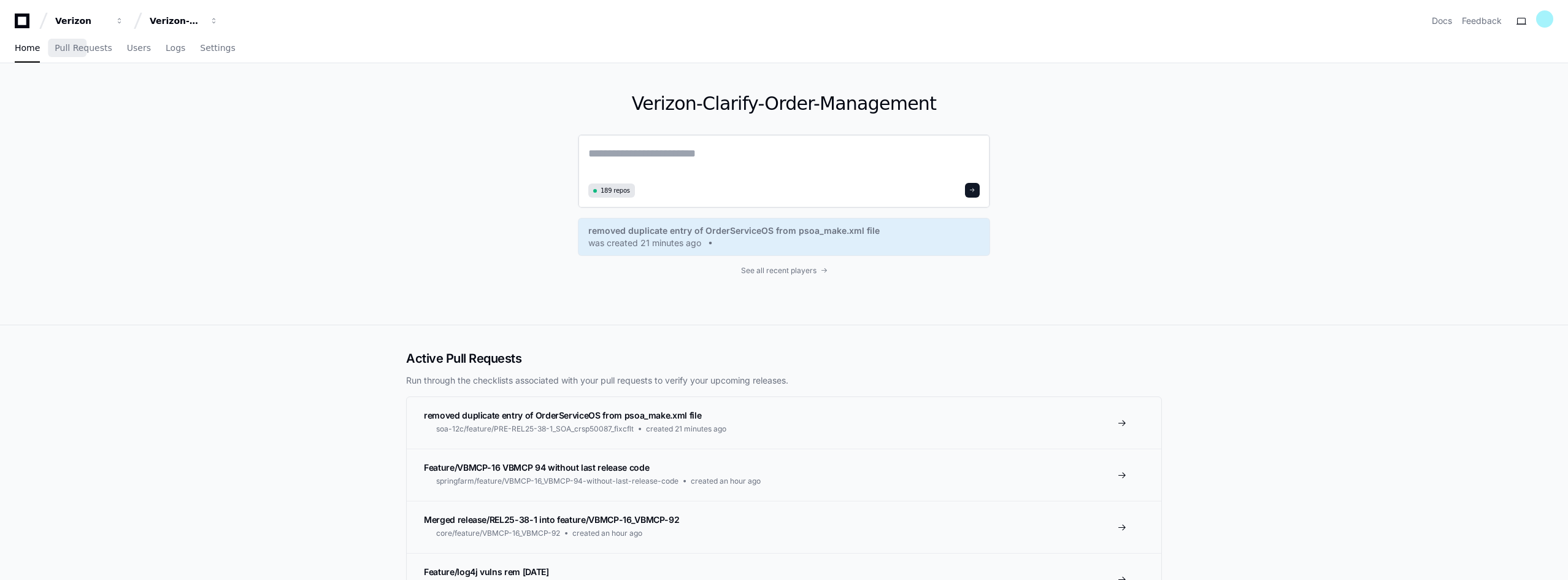
click at [668, 153] on textarea at bounding box center [784, 162] width 392 height 35
click at [214, 19] on span "button" at bounding box center [214, 20] width 8 height 8
click at [242, 115] on span "Verizon-Clarify-Order-Management" at bounding box center [231, 114] width 123 height 15
click at [695, 157] on textarea at bounding box center [784, 162] width 392 height 35
paste textarea "**********"
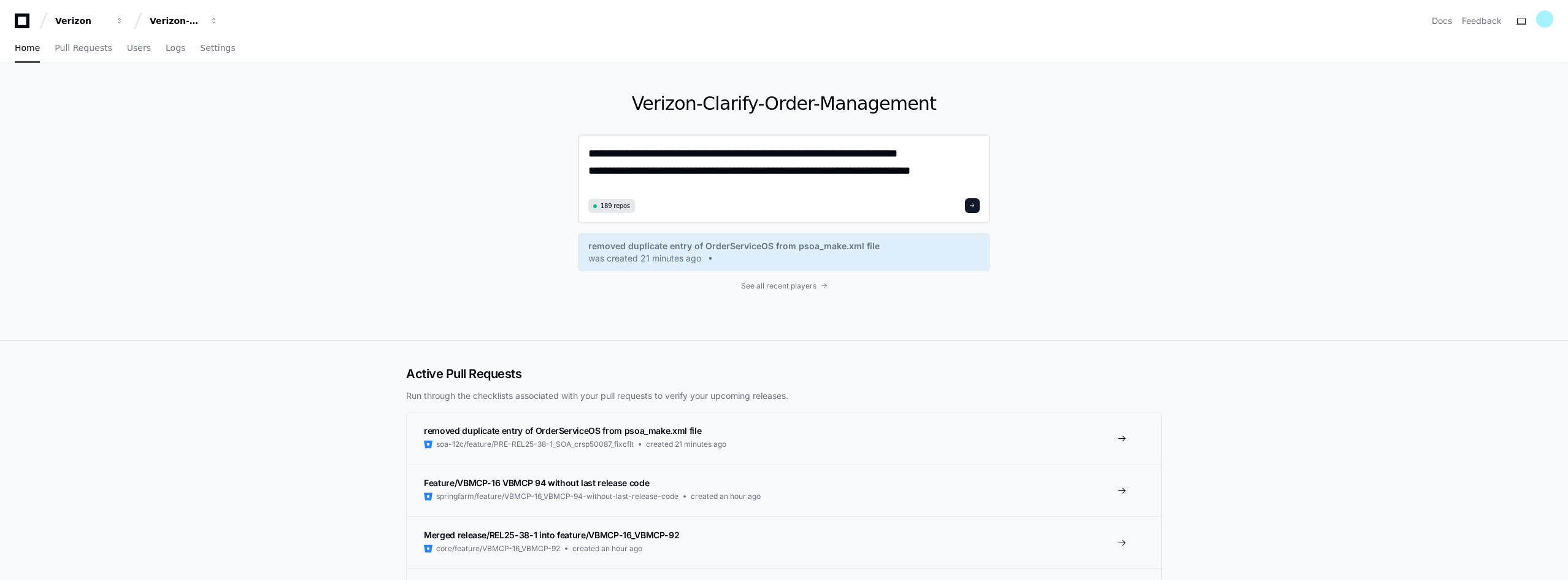
type textarea "**********"
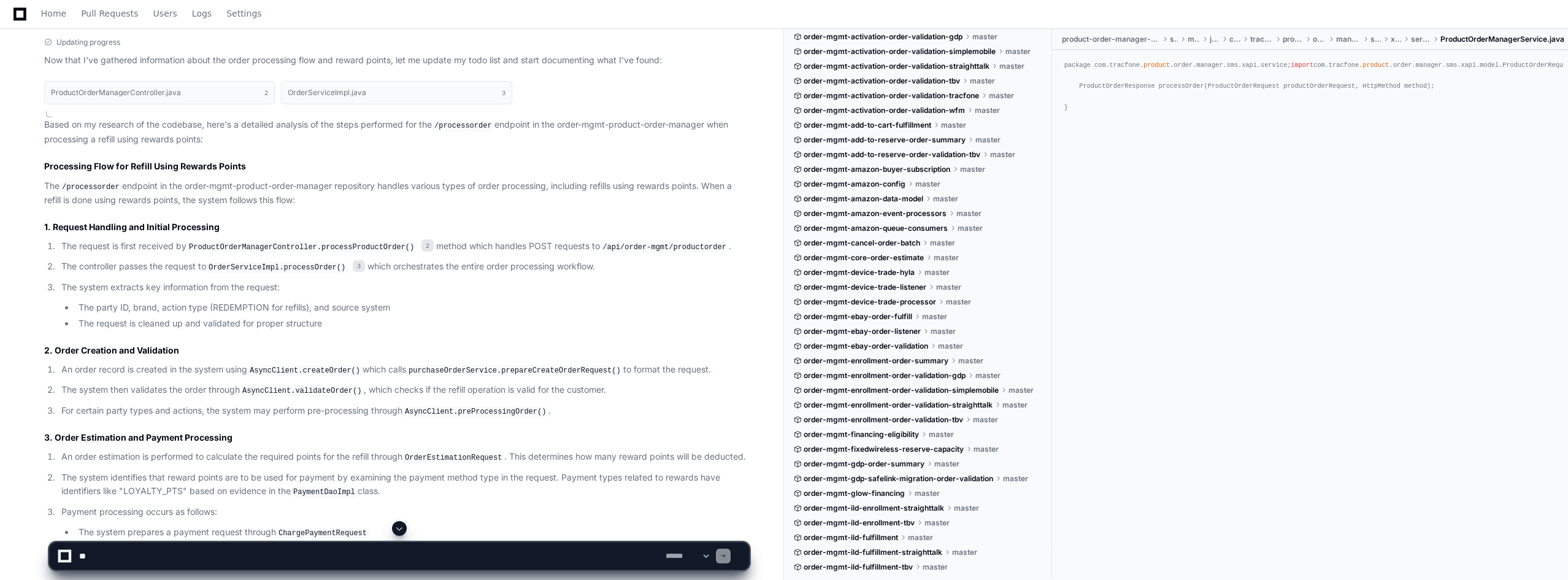
scroll to position [919, 0]
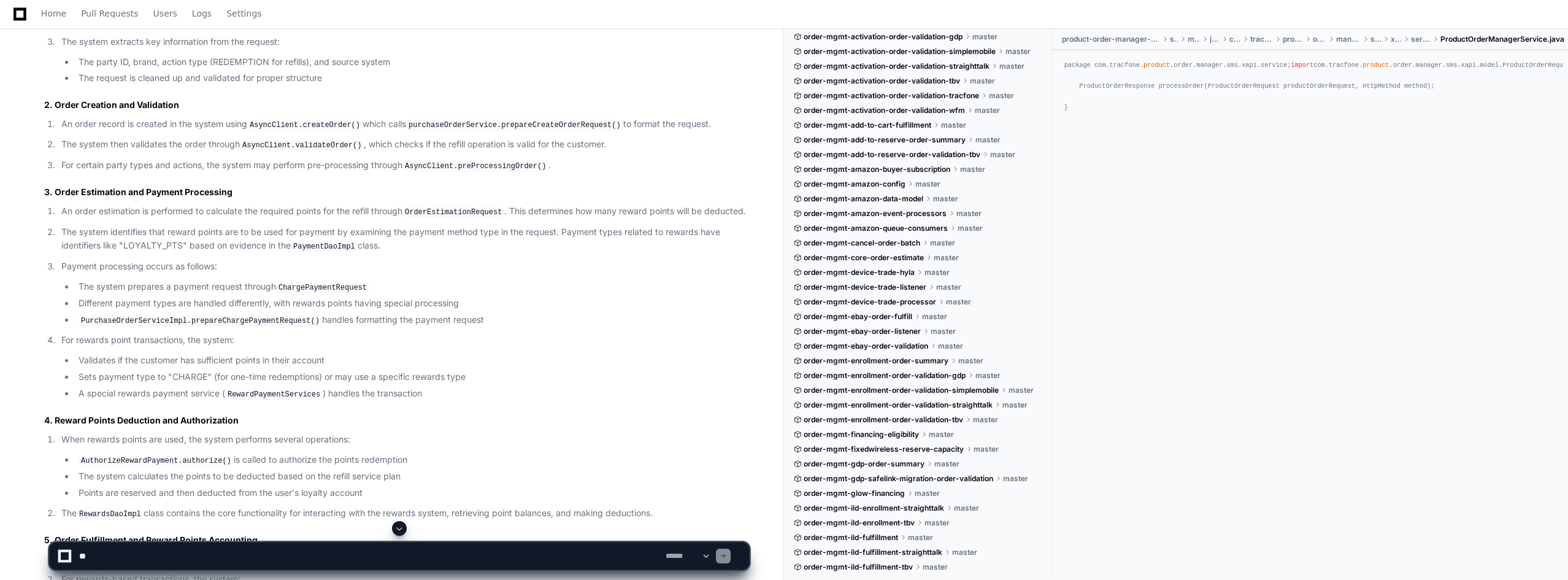
click at [180, 522] on textarea at bounding box center [370, 556] width 587 height 27
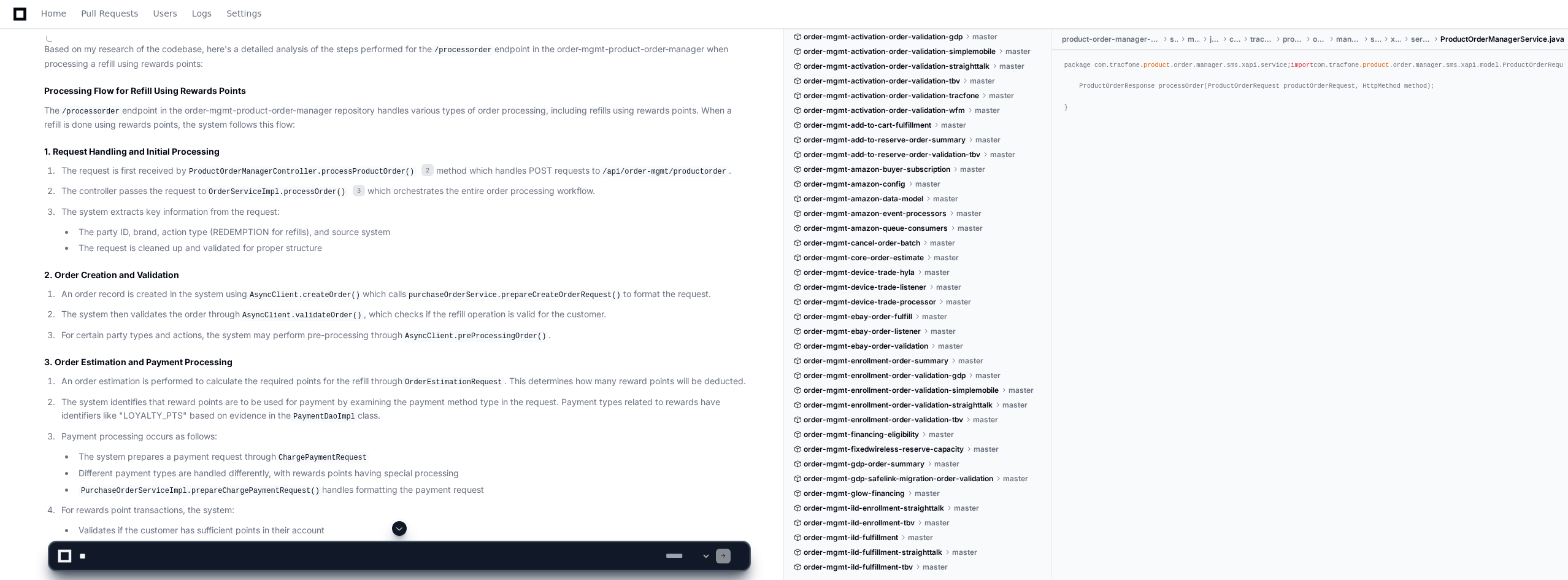
scroll to position [736, 0]
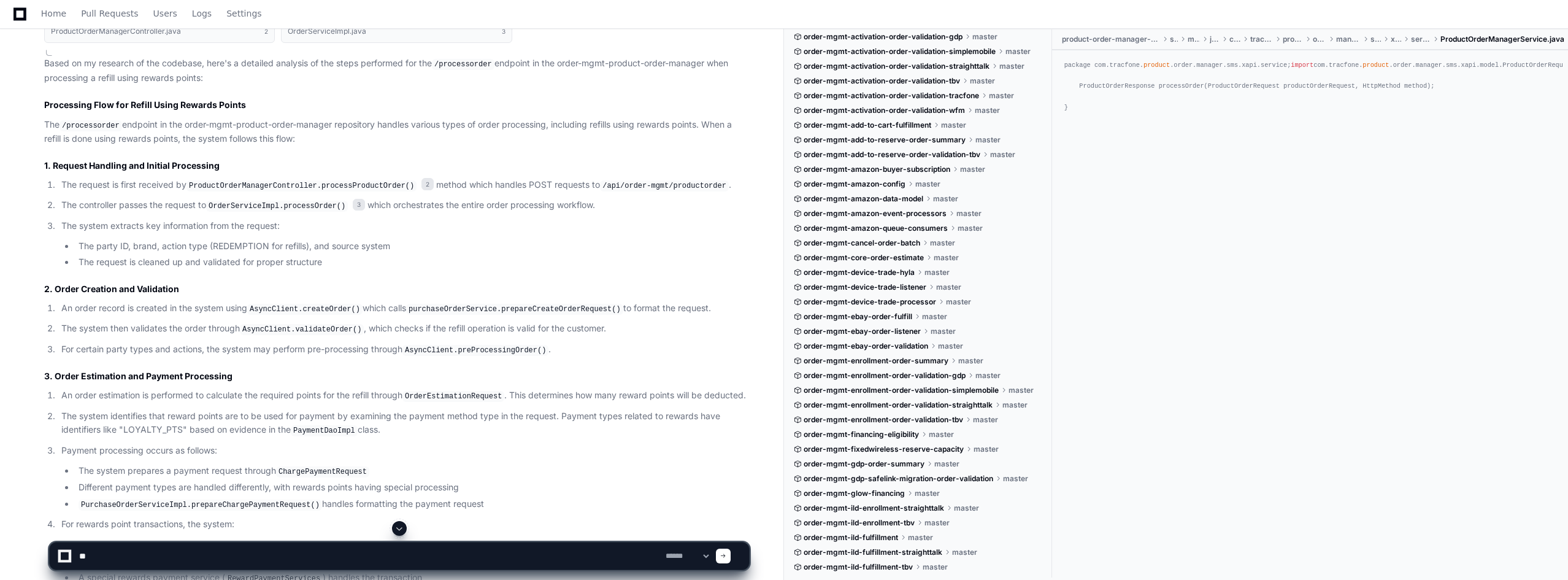
type textarea "*"
click at [230, 522] on textarea at bounding box center [370, 556] width 587 height 27
click at [414, 522] on textarea at bounding box center [370, 556] width 587 height 27
click at [219, 522] on textarea at bounding box center [370, 556] width 587 height 27
type textarea "**********"
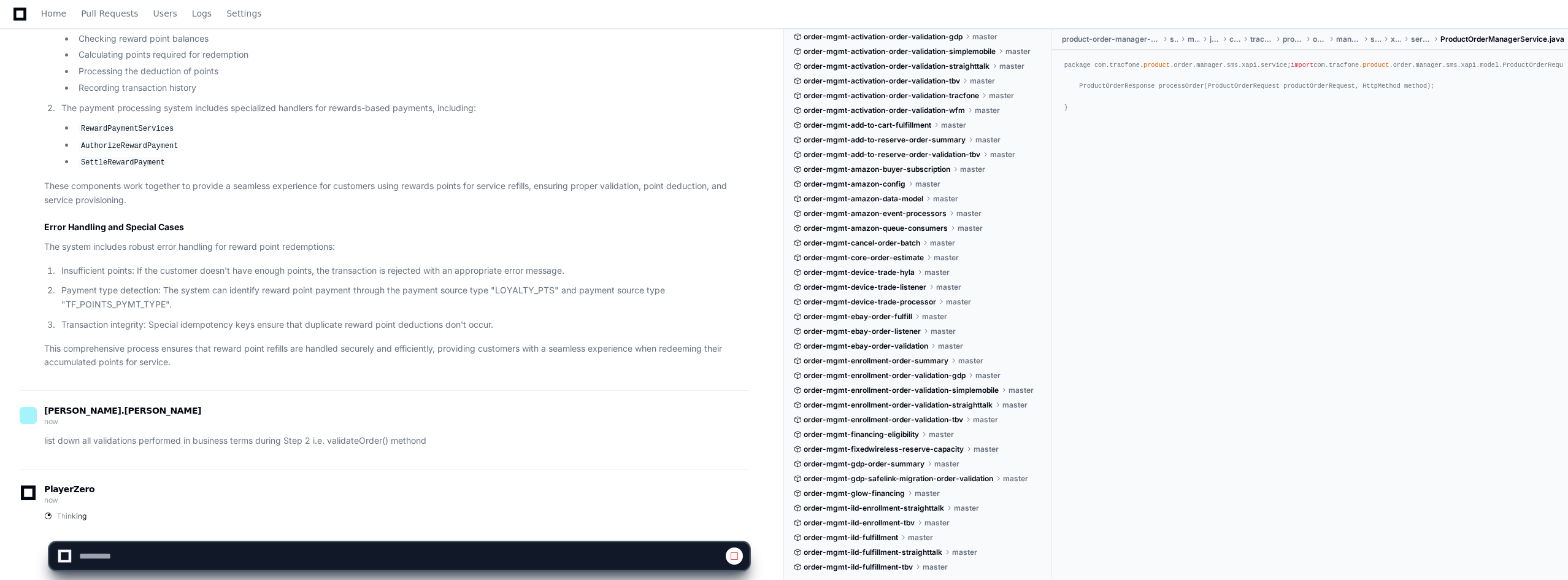
scroll to position [1807, 0]
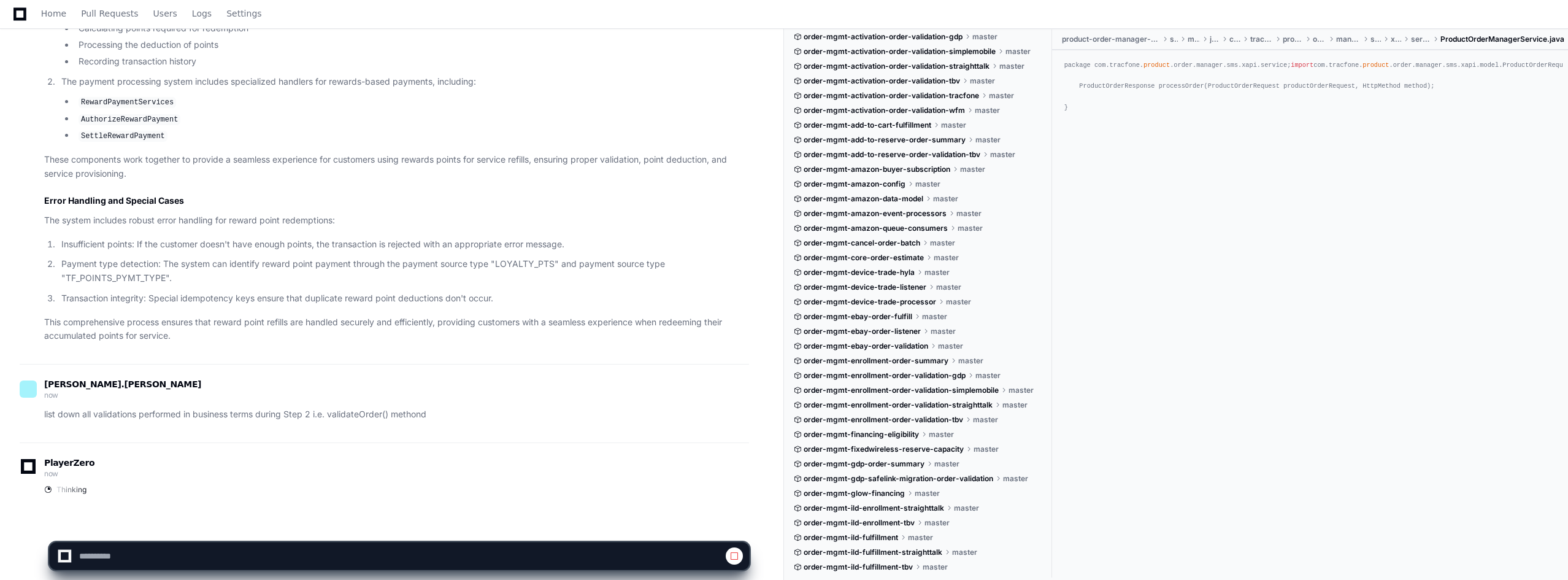
click at [733, 522] on span at bounding box center [734, 556] width 10 height 10
click at [417, 408] on p "list down all validations performed in business terms during Step 2 i.e. valida…" at bounding box center [397, 415] width 705 height 14
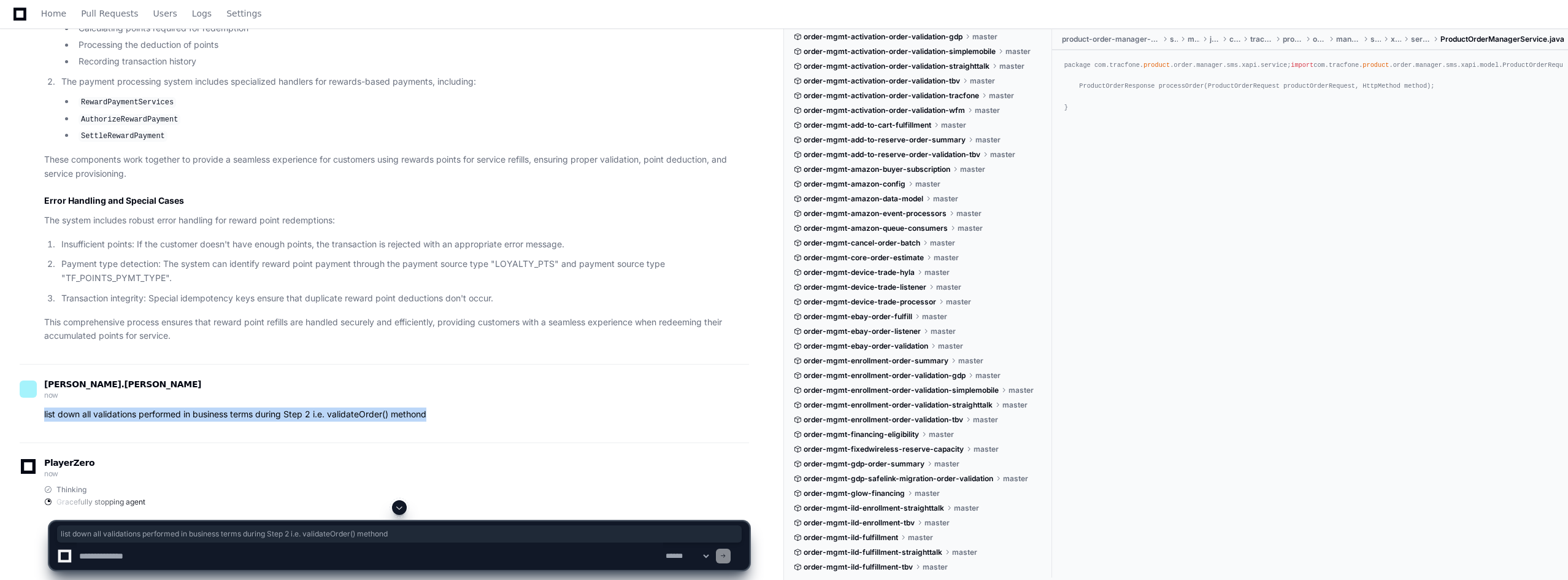
drag, startPoint x: 44, startPoint y: 402, endPoint x: 441, endPoint y: 404, distance: 397.0
click at [441, 408] on p "list down all validations performed in business terms during Step 2 i.e. valida…" at bounding box center [397, 415] width 705 height 14
copy p "list down all validations performed in business terms during Step 2 i.e. valida…"
click at [155, 522] on textarea at bounding box center [370, 556] width 587 height 27
paste textarea "**********"
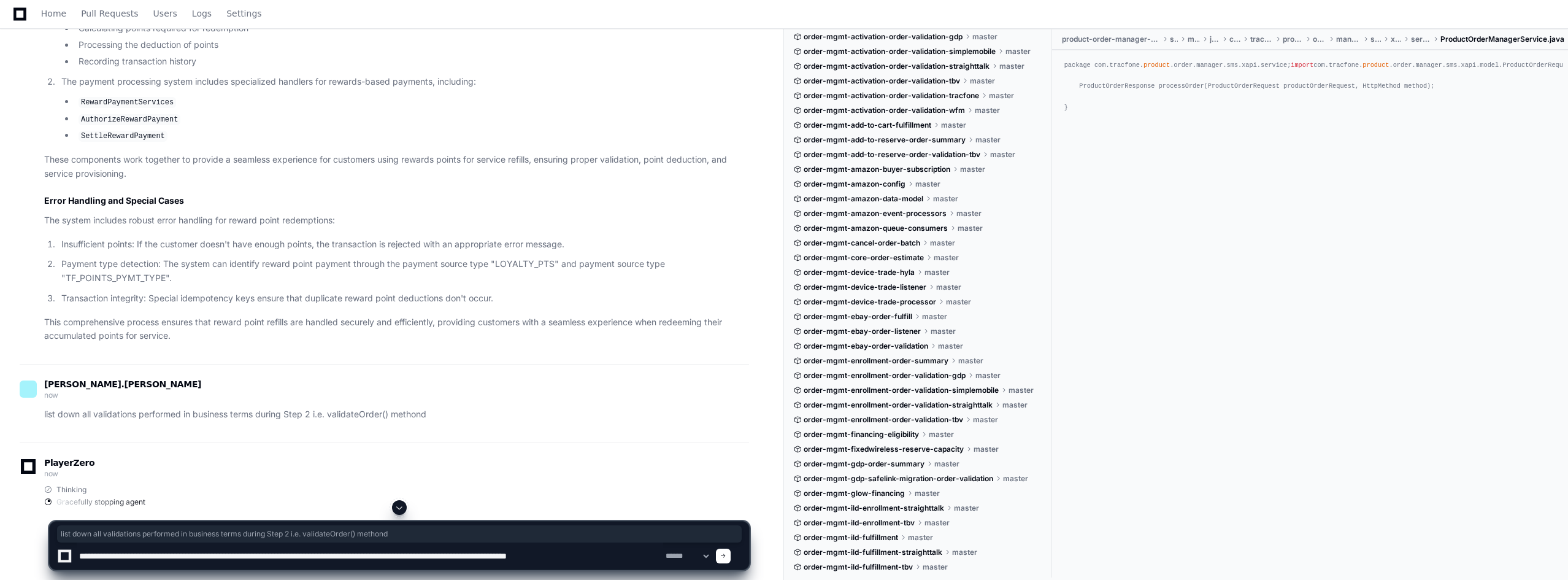
type textarea "**********"
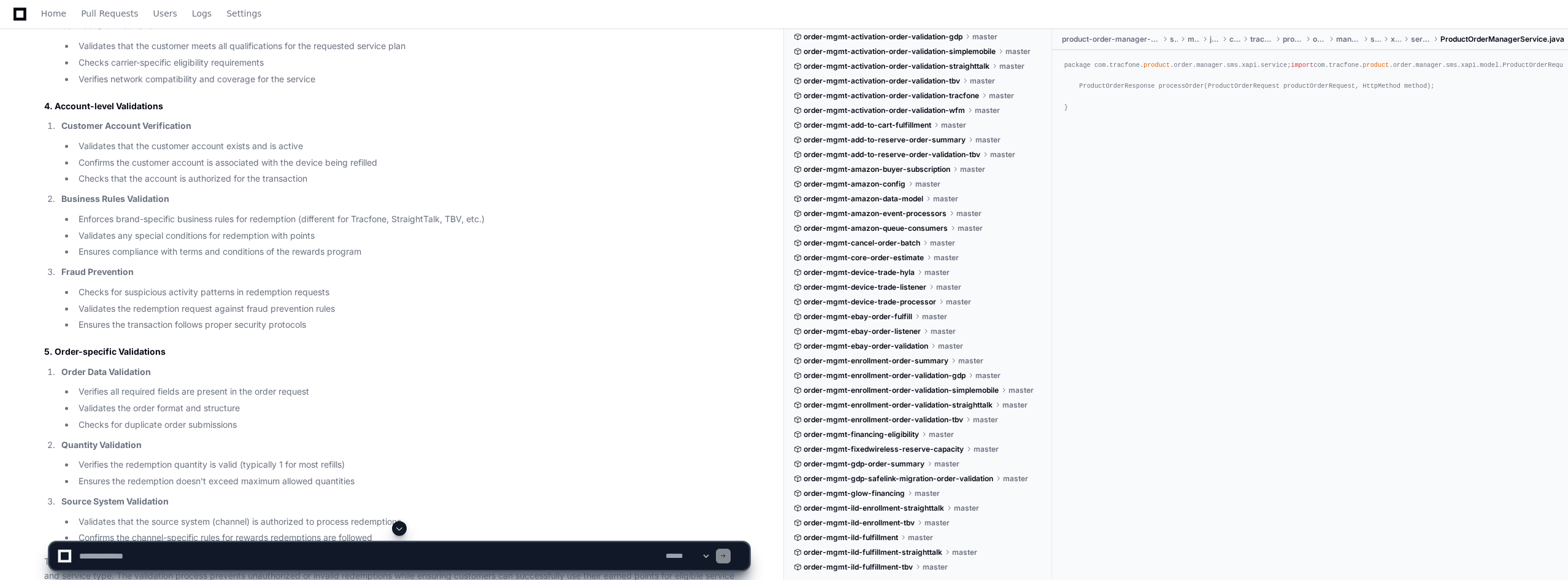
scroll to position [3344, 0]
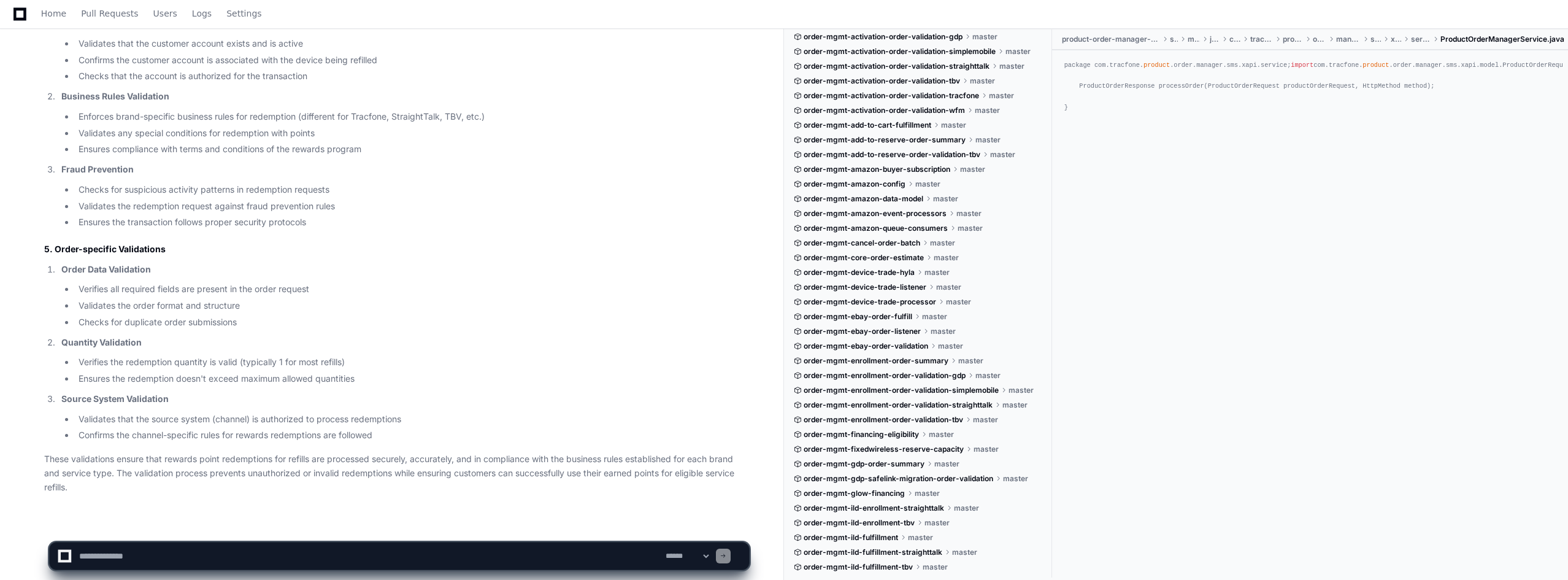
click at [233, 522] on textarea at bounding box center [370, 556] width 587 height 27
type textarea "**********"
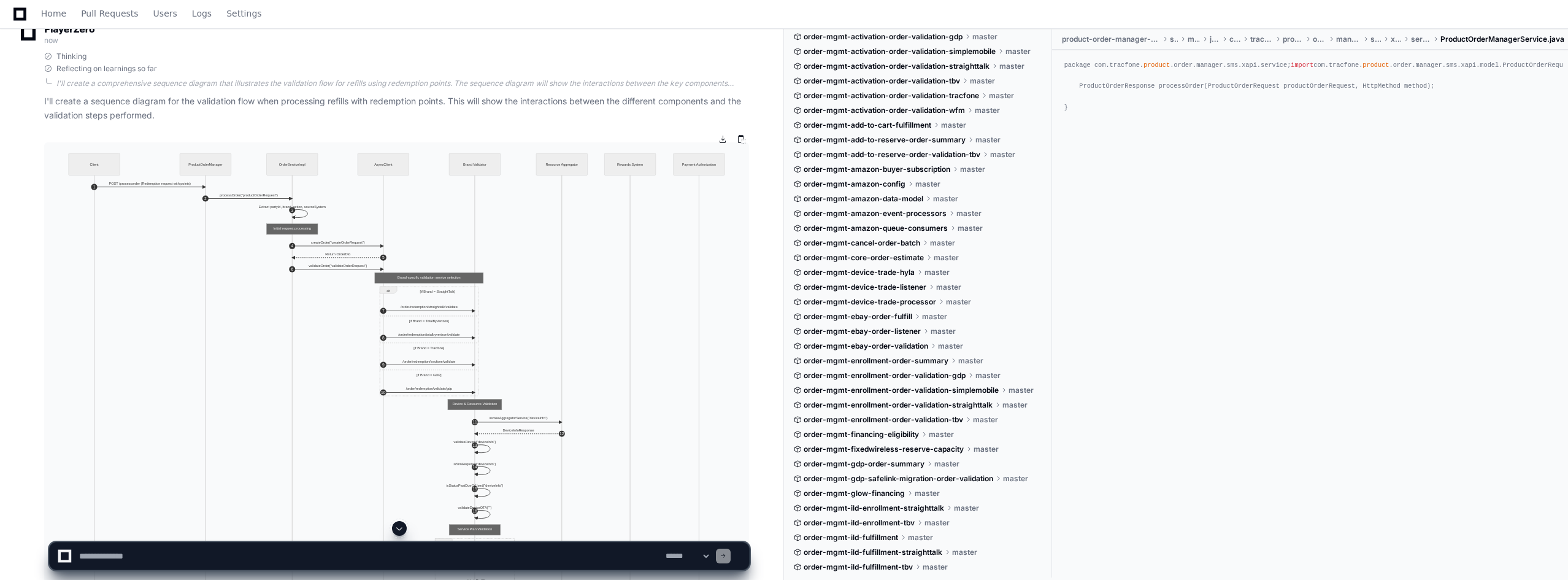
scroll to position [3922, 0]
click at [741, 138] on button at bounding box center [741, 140] width 19 height 19
click at [741, 141] on button at bounding box center [741, 140] width 19 height 19
click at [740, 141] on button at bounding box center [741, 140] width 19 height 19
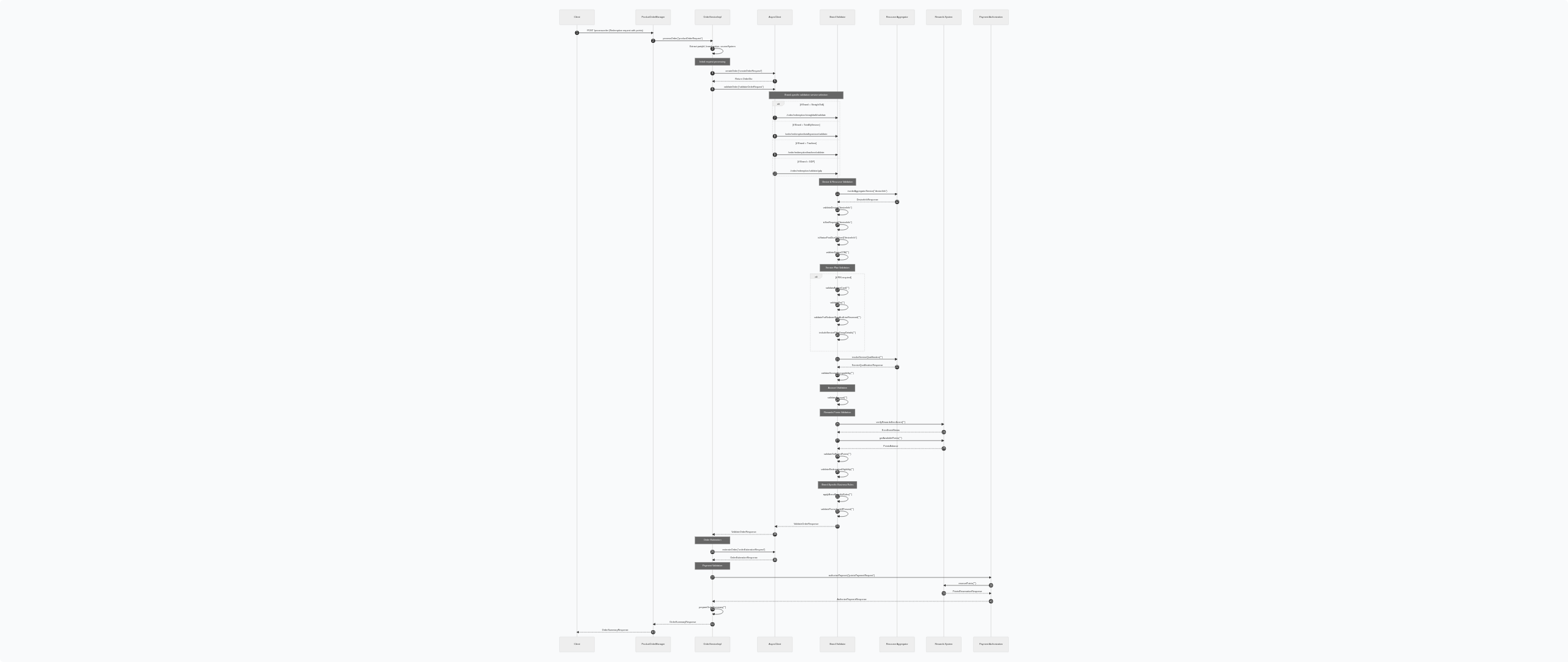
click at [680, 327] on img at bounding box center [784, 331] width 1568 height 662
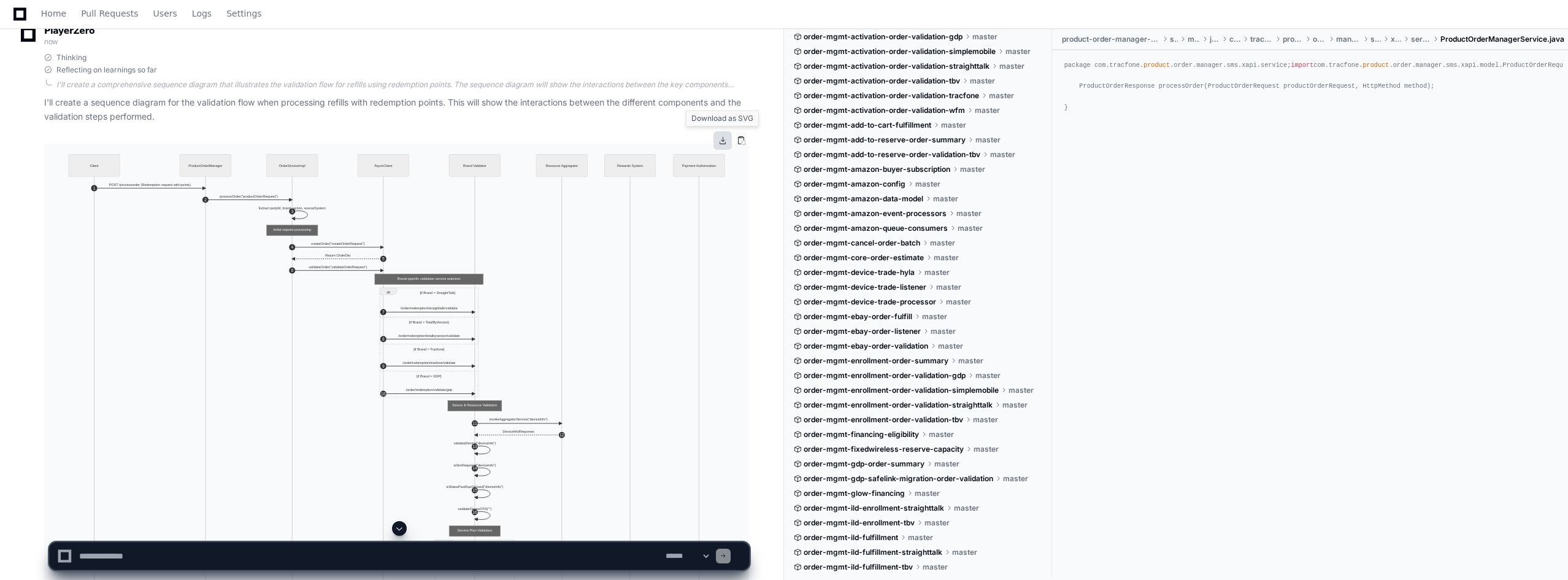
click at [722, 139] on button at bounding box center [722, 140] width 19 height 19
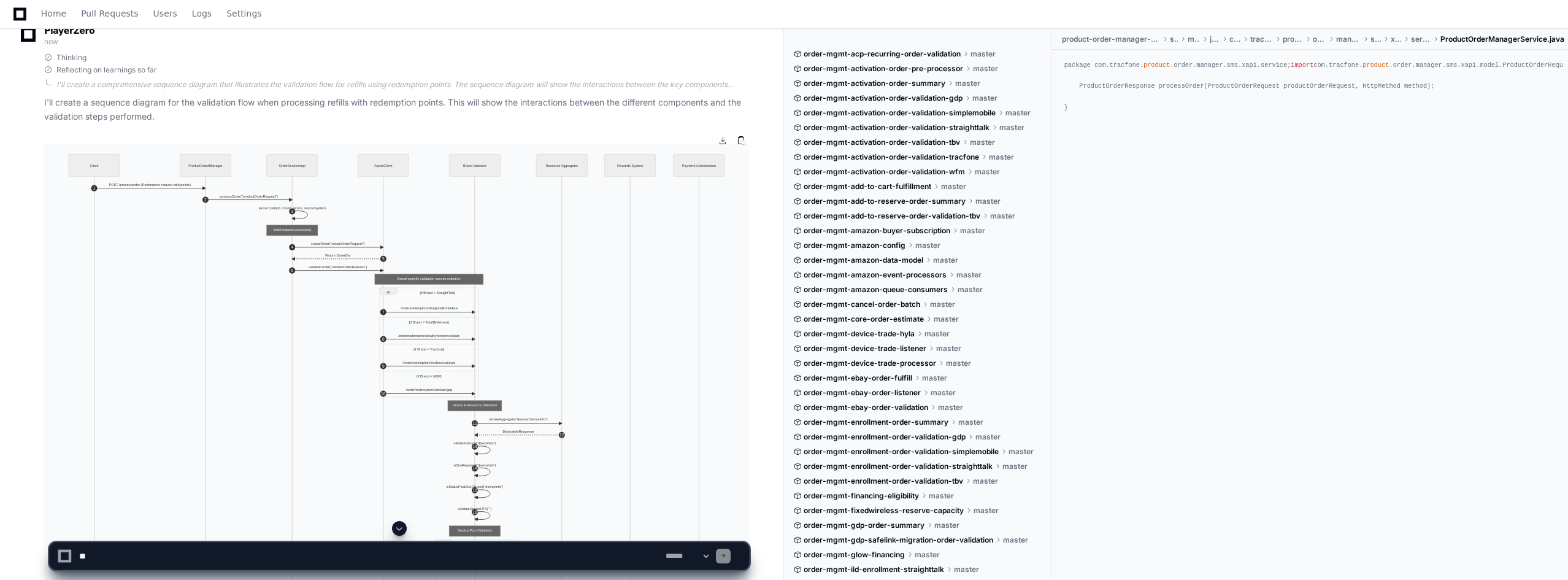
scroll to position [61, 0]
